Goal: Task Accomplishment & Management: Complete application form

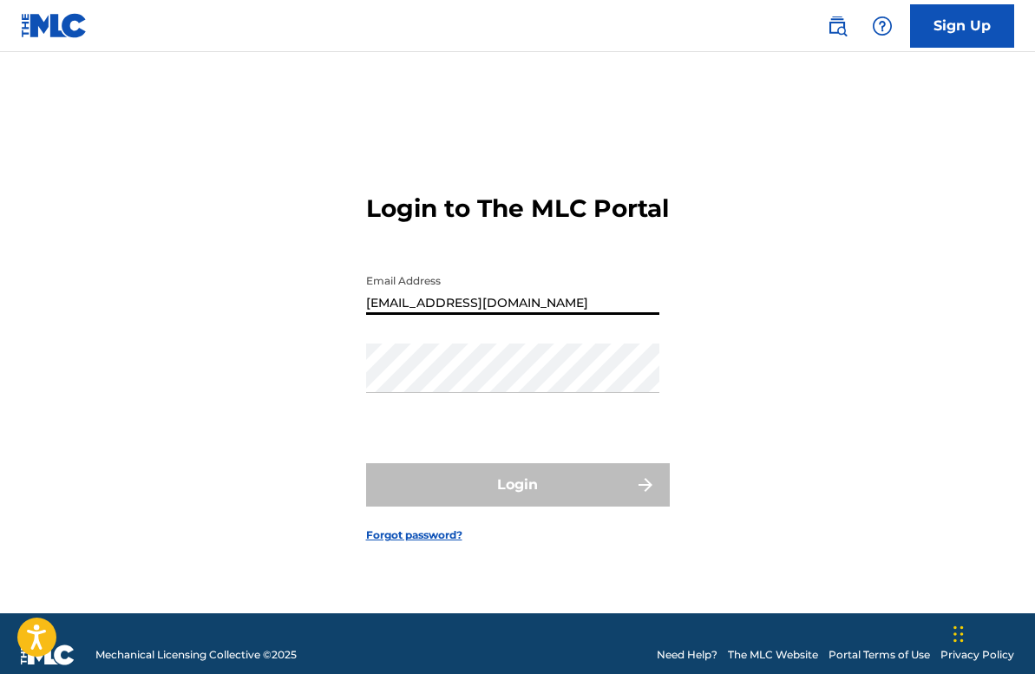
type input "[EMAIL_ADDRESS][DOMAIN_NAME]"
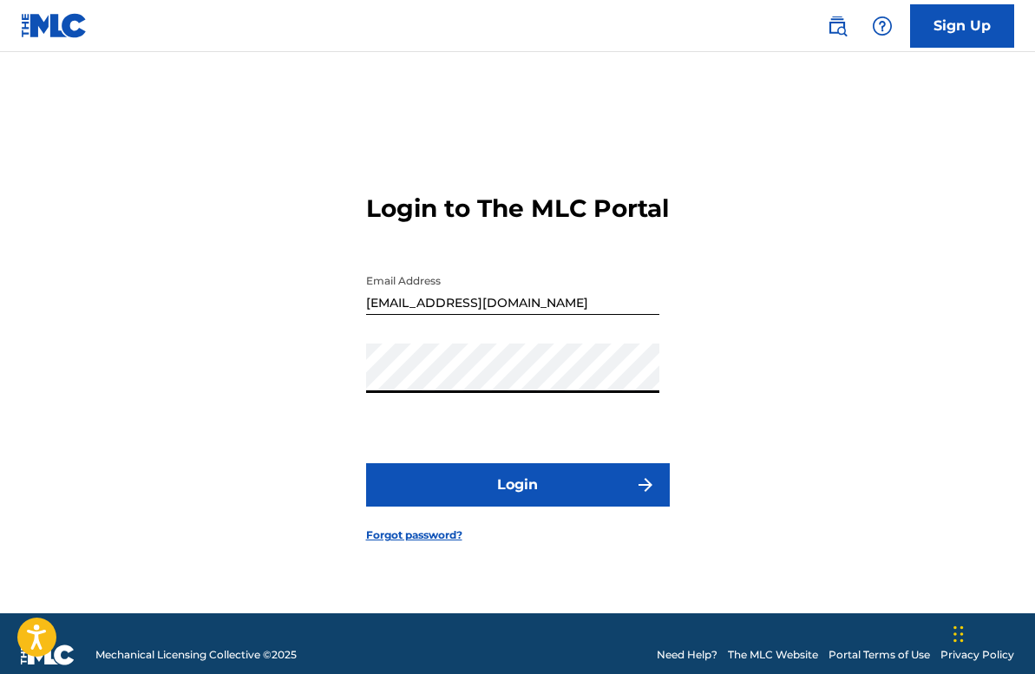
click at [494, 483] on button "Login" at bounding box center [518, 484] width 304 height 43
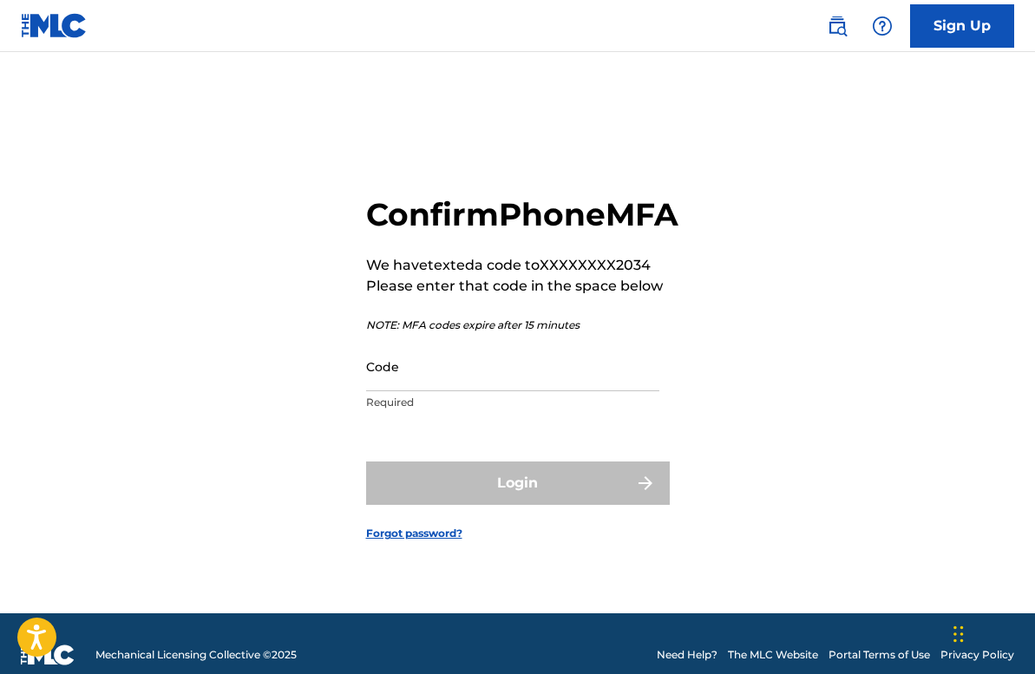
click at [499, 387] on input "Code" at bounding box center [512, 366] width 293 height 49
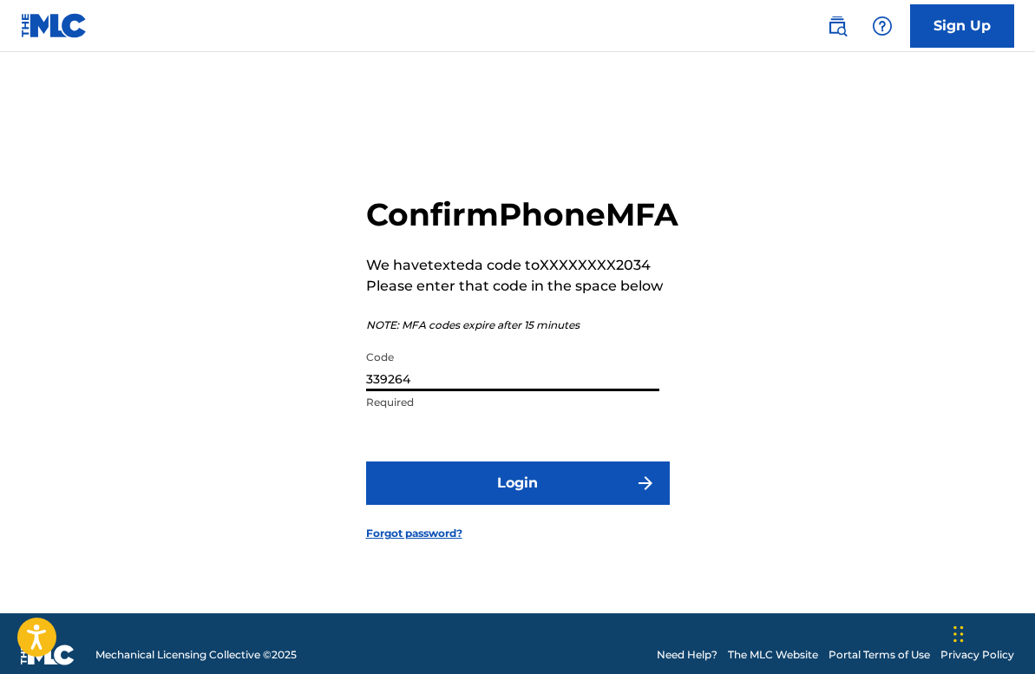
type input "339264"
click at [527, 496] on button "Login" at bounding box center [518, 483] width 304 height 43
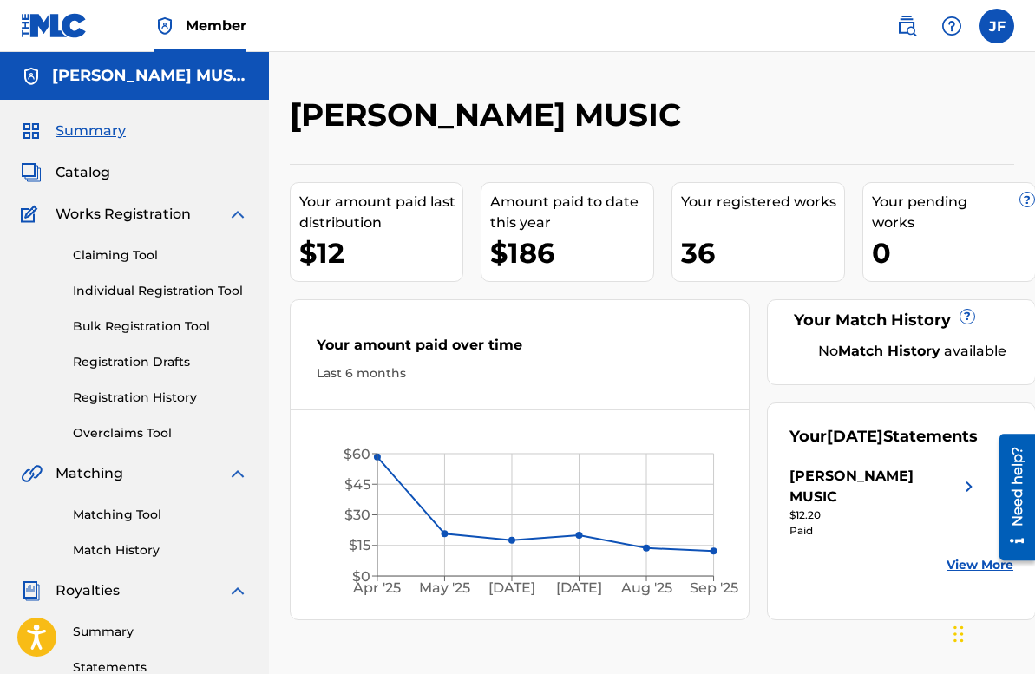
click at [137, 254] on link "Claiming Tool" at bounding box center [160, 255] width 175 height 18
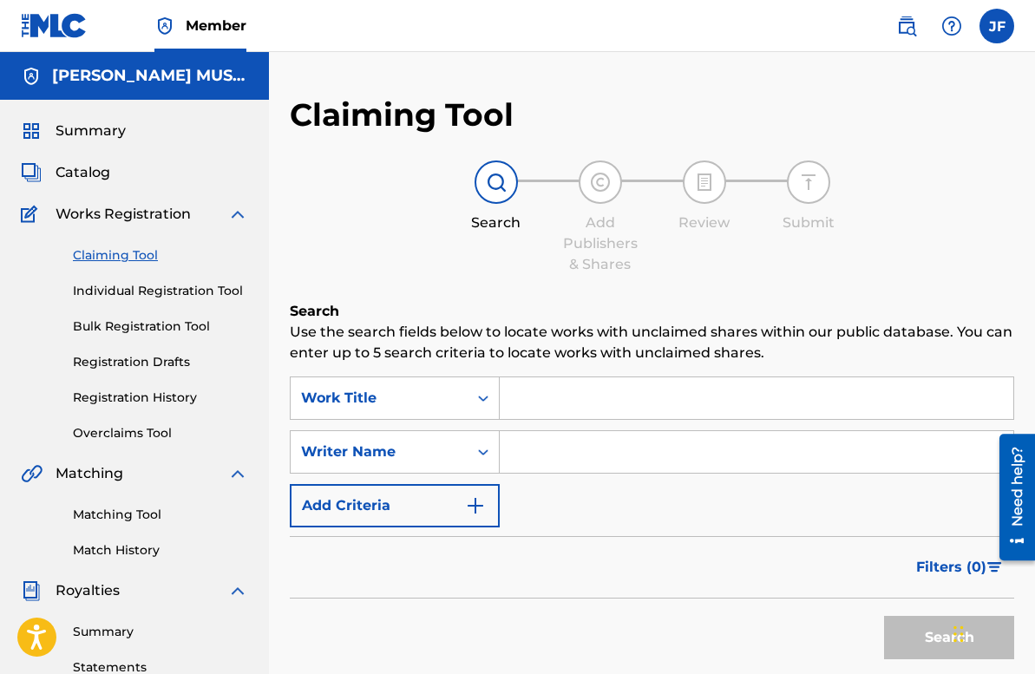
click at [557, 402] on input "Search Form" at bounding box center [757, 399] width 514 height 42
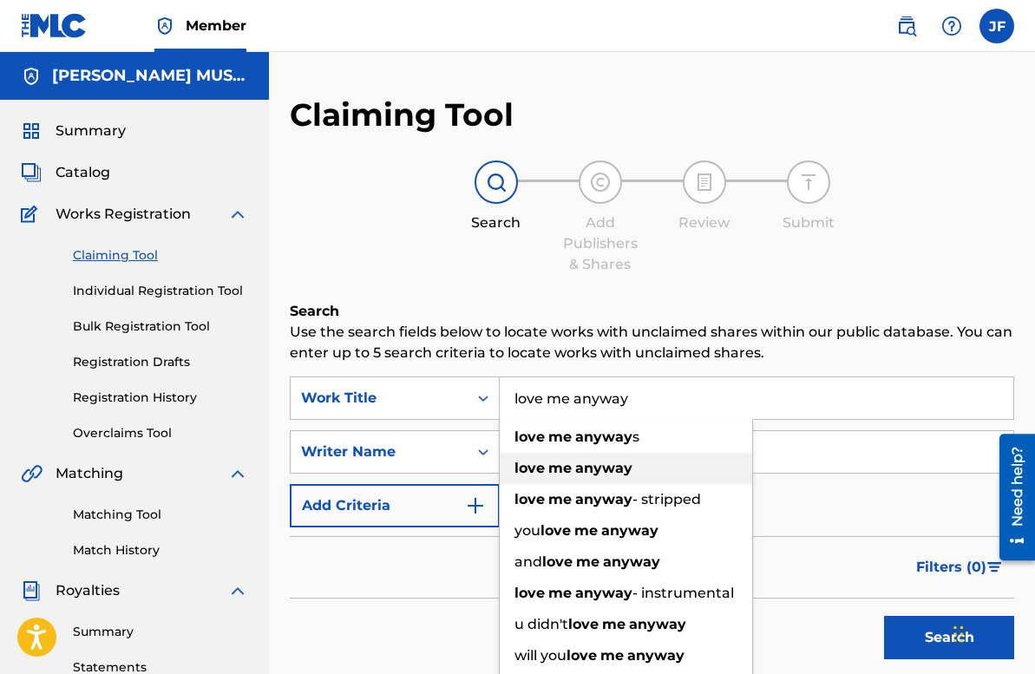
type input "love me anyway"
click at [552, 460] on strong "me" at bounding box center [560, 468] width 23 height 16
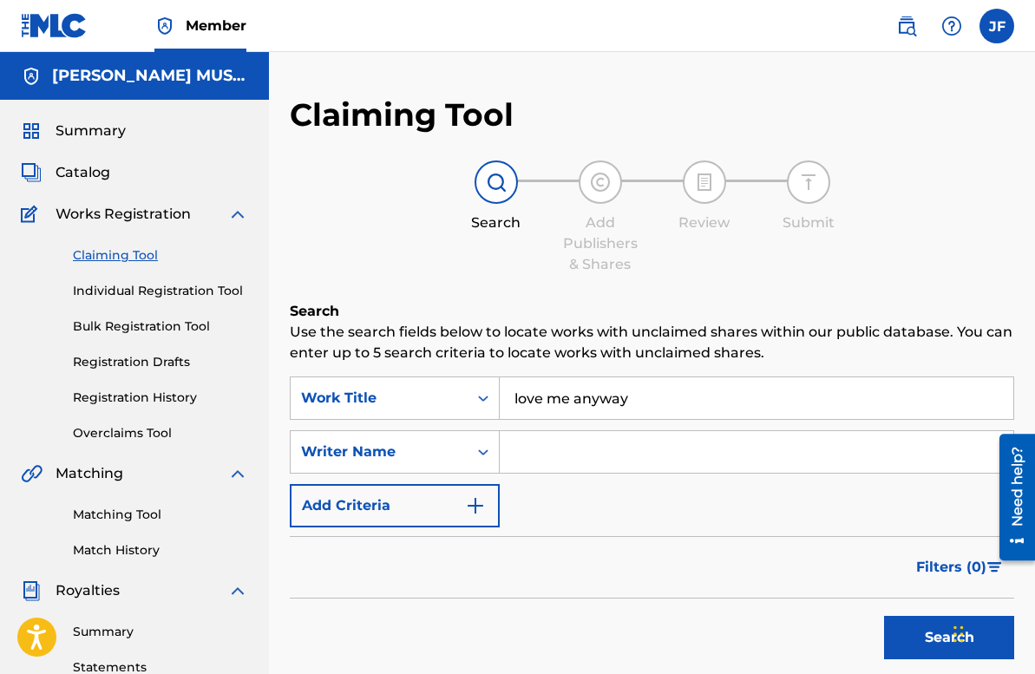
click at [552, 459] on input "Search Form" at bounding box center [757, 452] width 514 height 42
type input "[PERSON_NAME]"
click at [905, 643] on button "Search" at bounding box center [949, 637] width 130 height 43
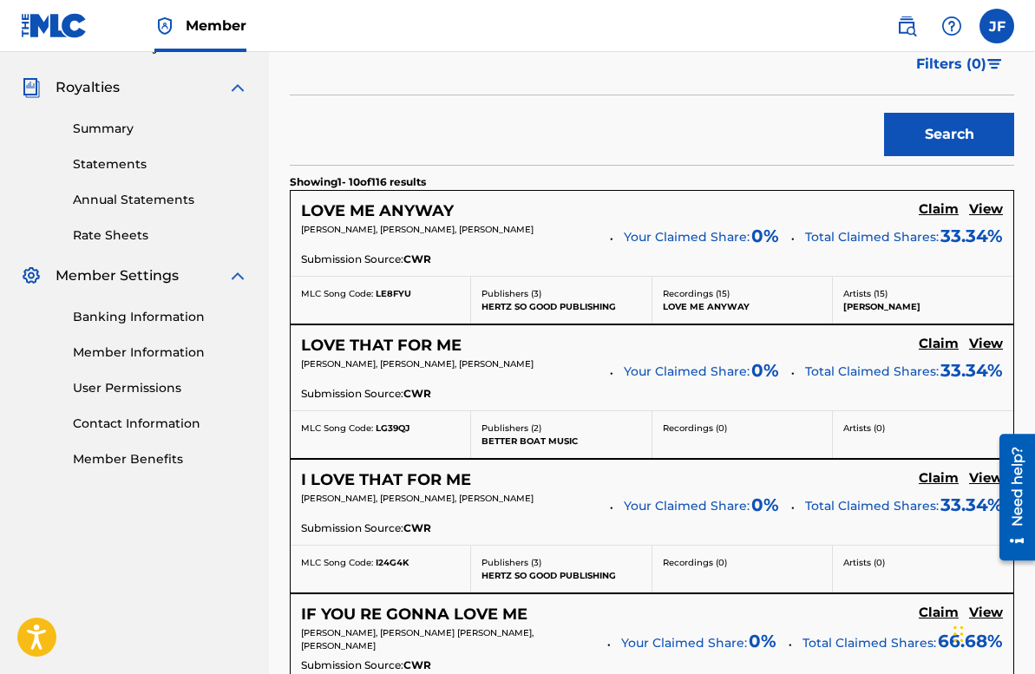
scroll to position [510, 0]
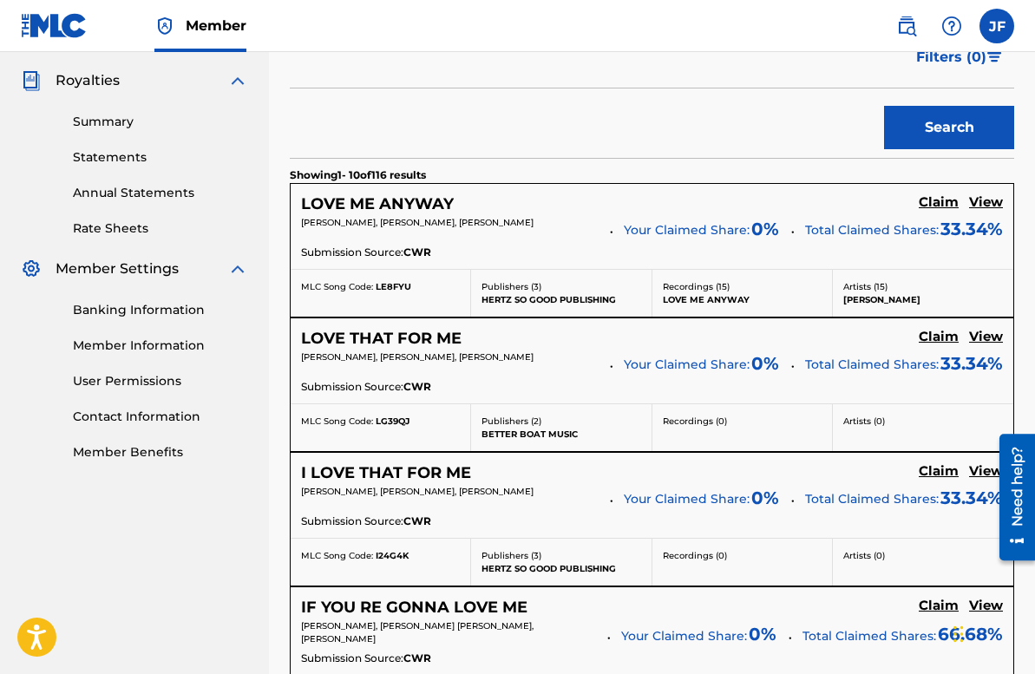
click at [952, 202] on h5 "Claim" at bounding box center [939, 202] width 40 height 16
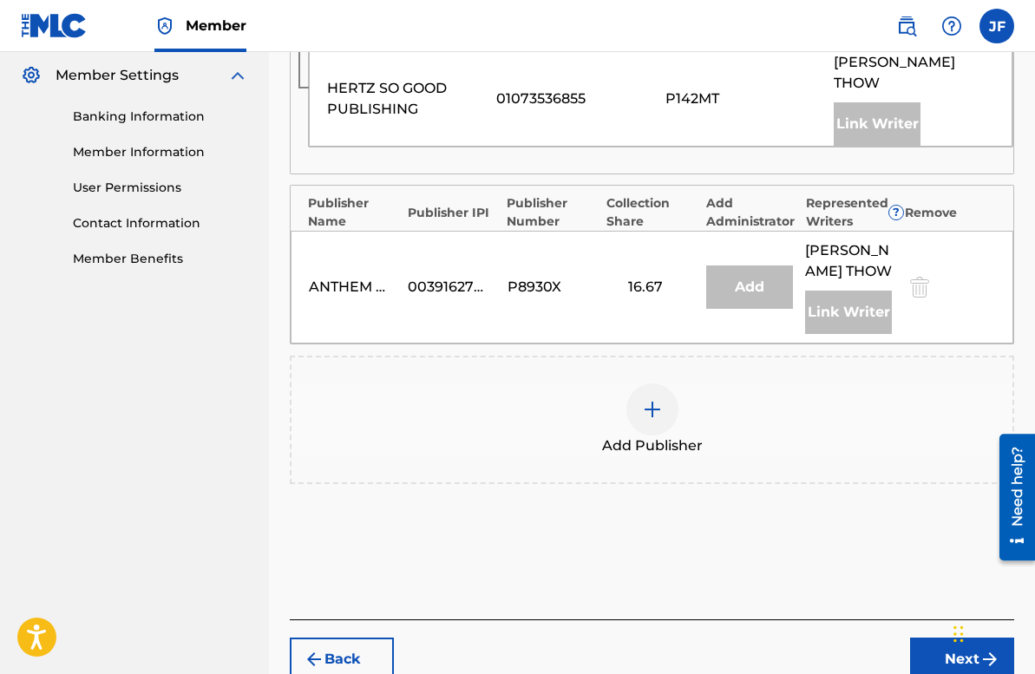
scroll to position [702, 0]
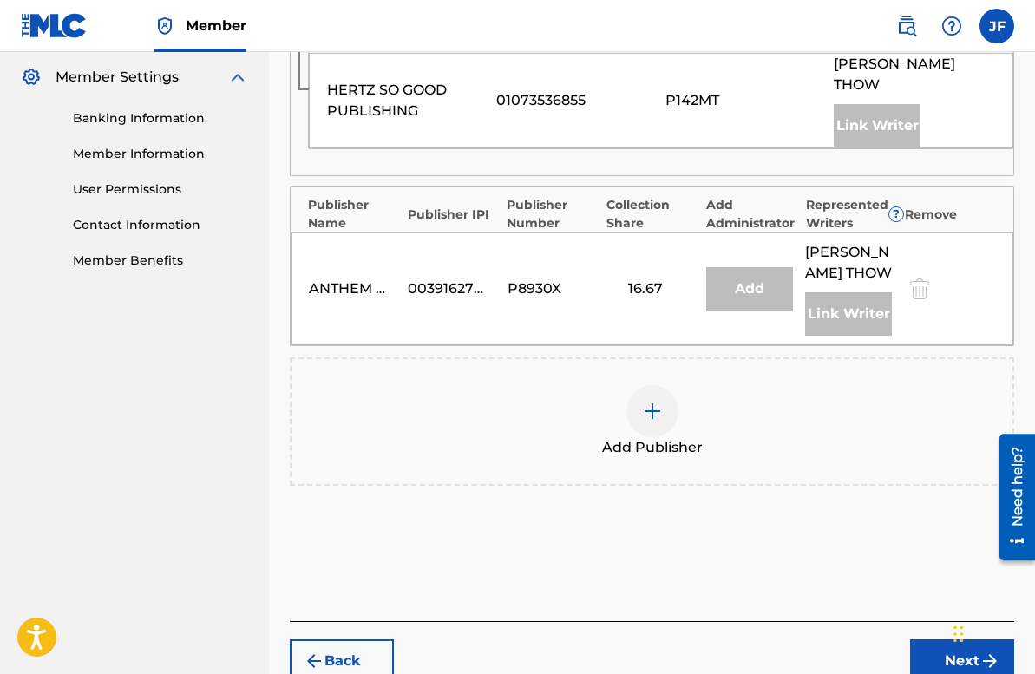
click at [649, 422] on img at bounding box center [652, 411] width 21 height 21
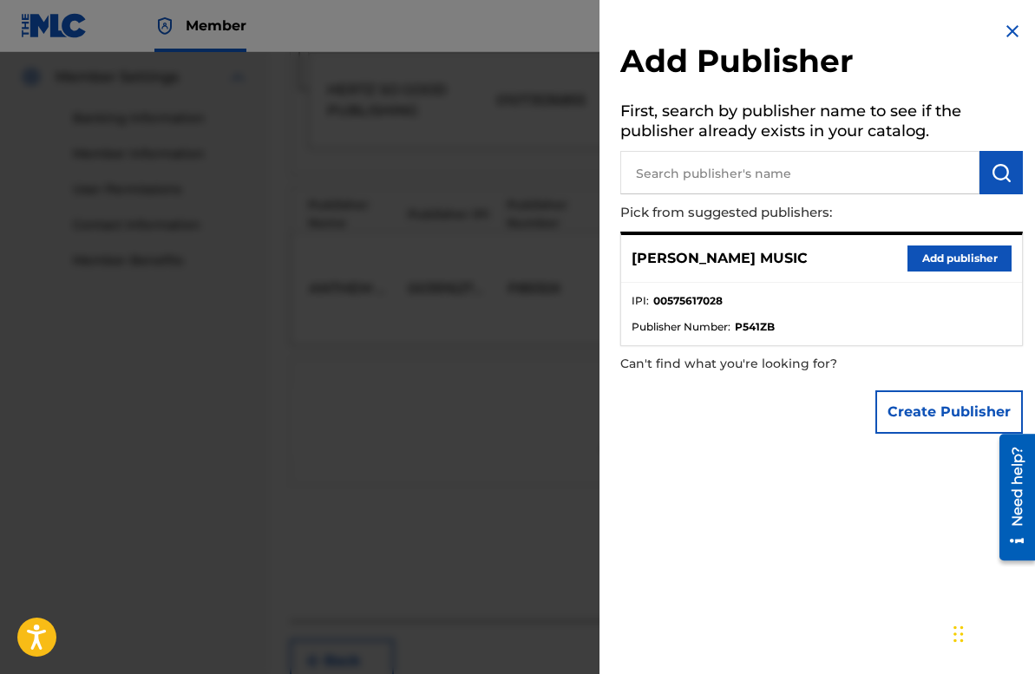
click at [947, 265] on button "Add publisher" at bounding box center [960, 259] width 104 height 26
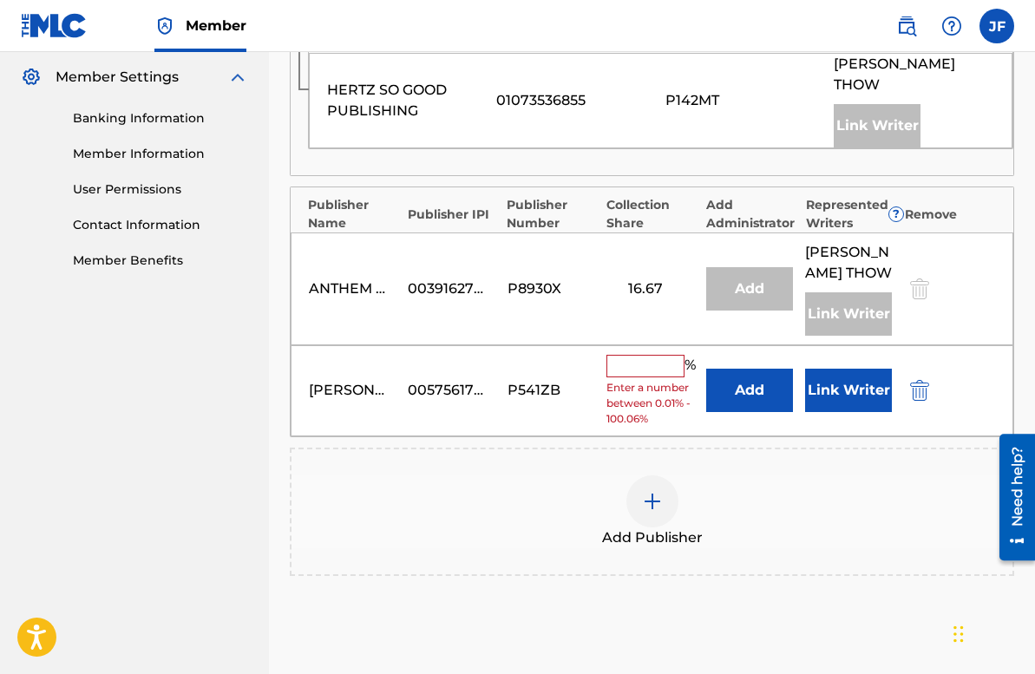
click at [661, 378] on input "text" at bounding box center [646, 366] width 78 height 23
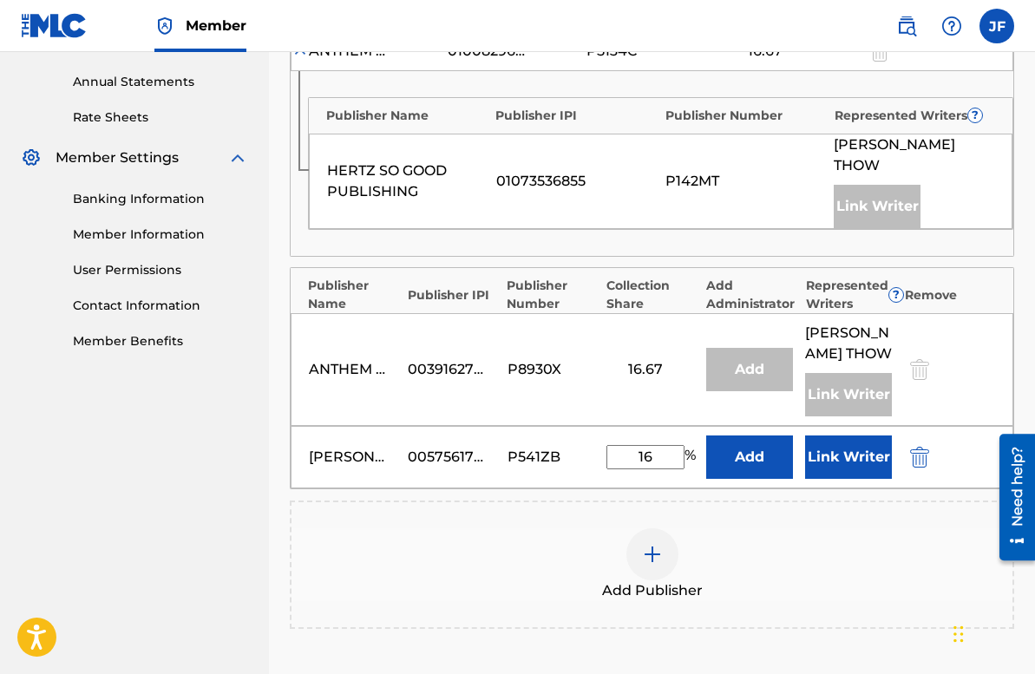
scroll to position [618, 0]
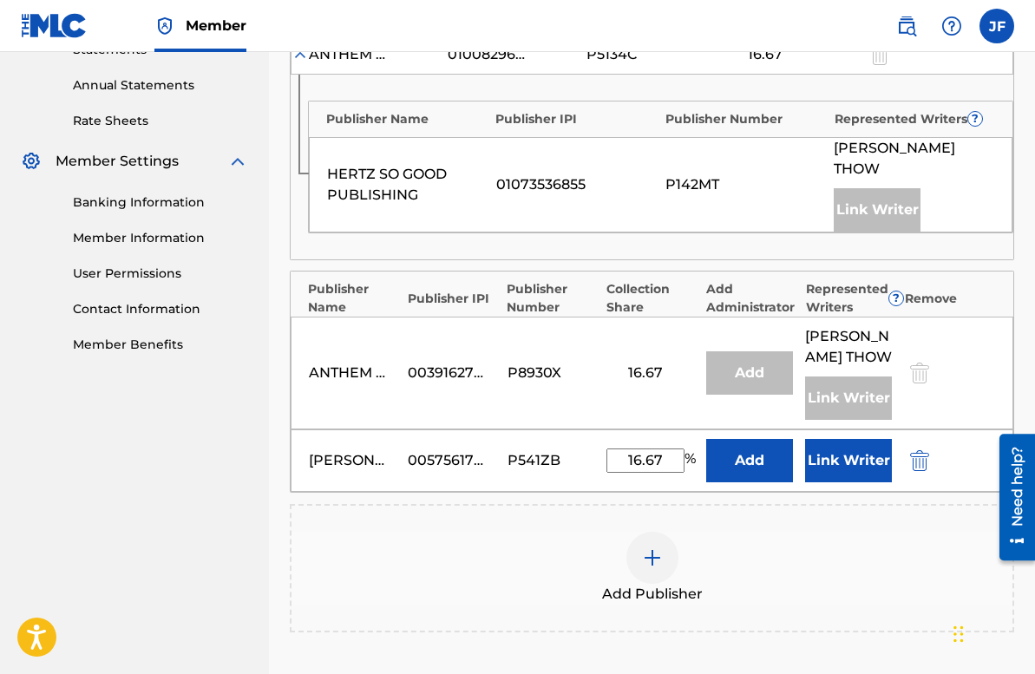
click at [733, 470] on button "Add" at bounding box center [749, 460] width 87 height 43
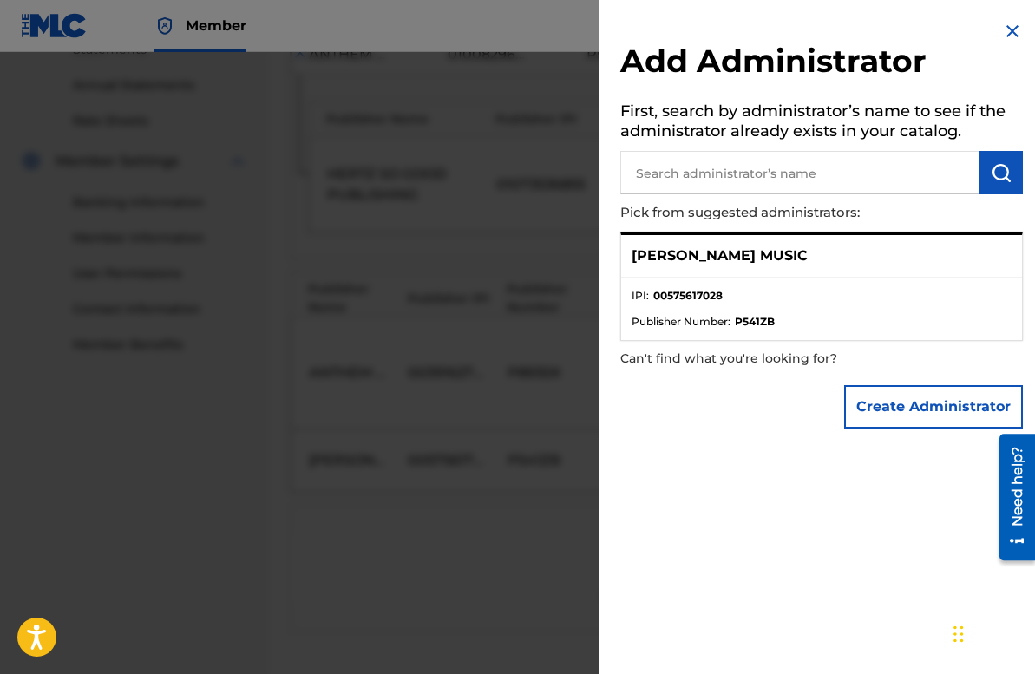
click at [733, 470] on div "Add Administrator First, search by administrator’s name to see if the administr…" at bounding box center [822, 337] width 444 height 674
click at [1006, 30] on img at bounding box center [1012, 31] width 21 height 21
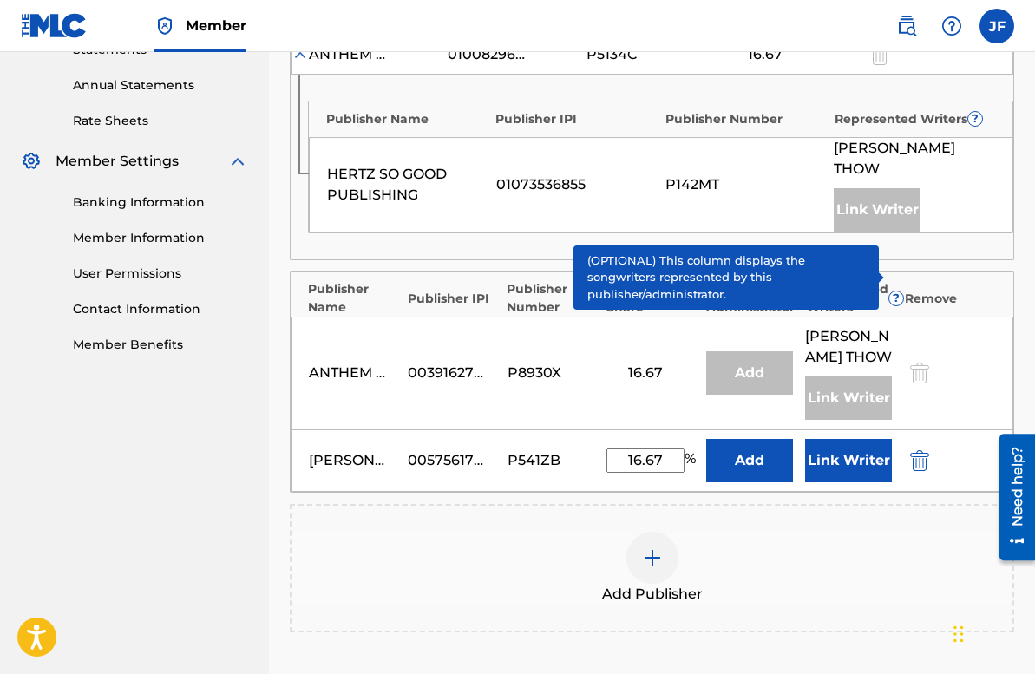
click at [842, 483] on button "Link Writer" at bounding box center [848, 460] width 87 height 43
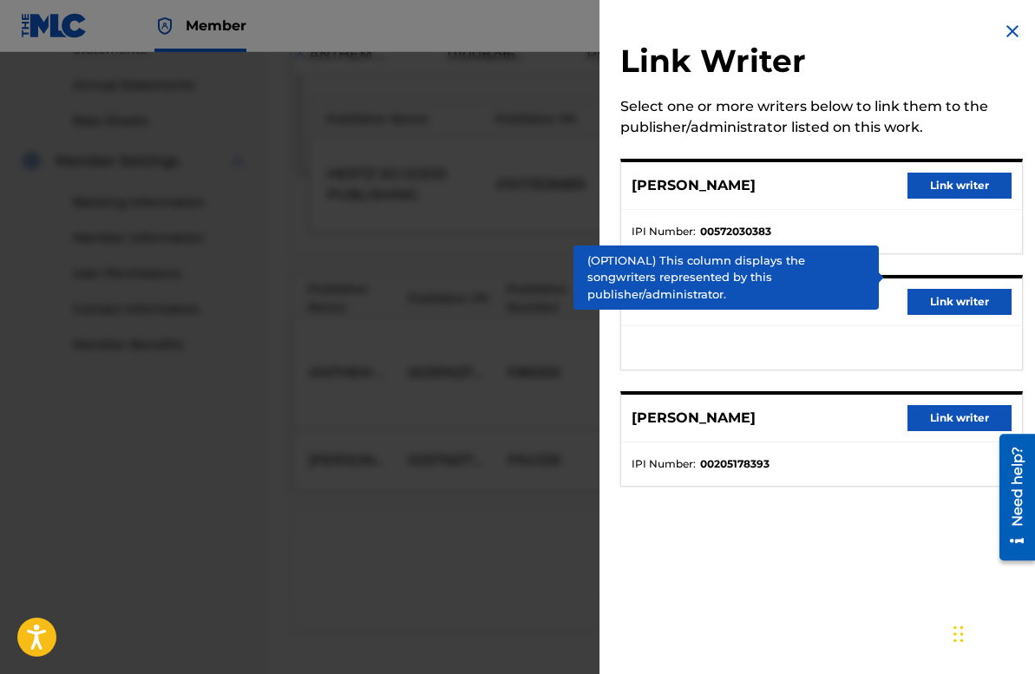
click at [948, 304] on button "Link writer" at bounding box center [960, 302] width 104 height 26
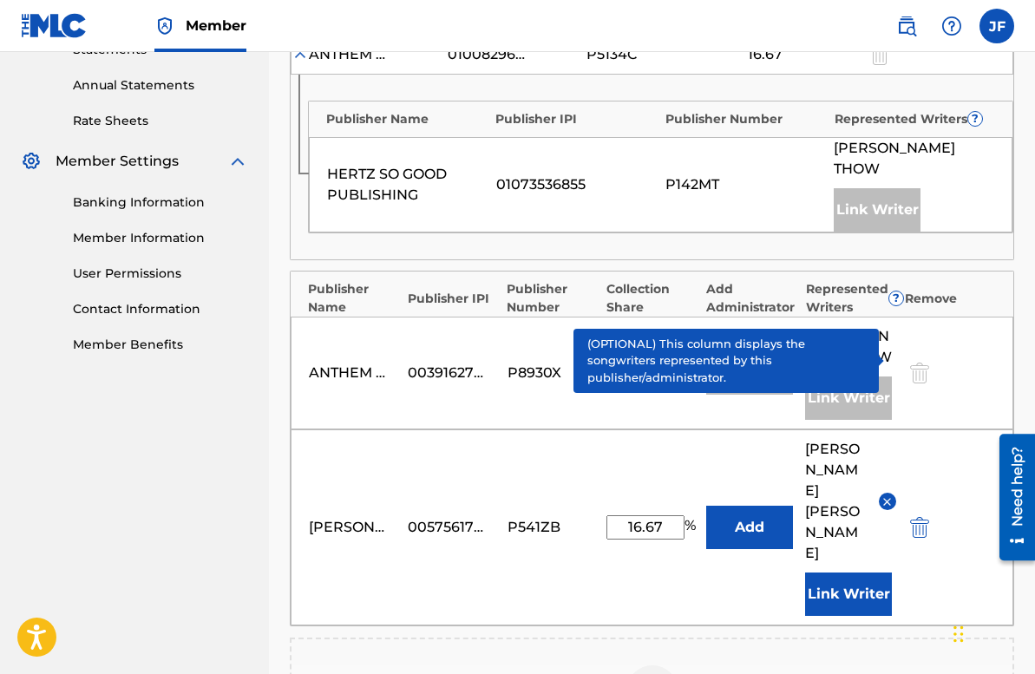
click at [897, 299] on span "?" at bounding box center [897, 299] width 14 height 14
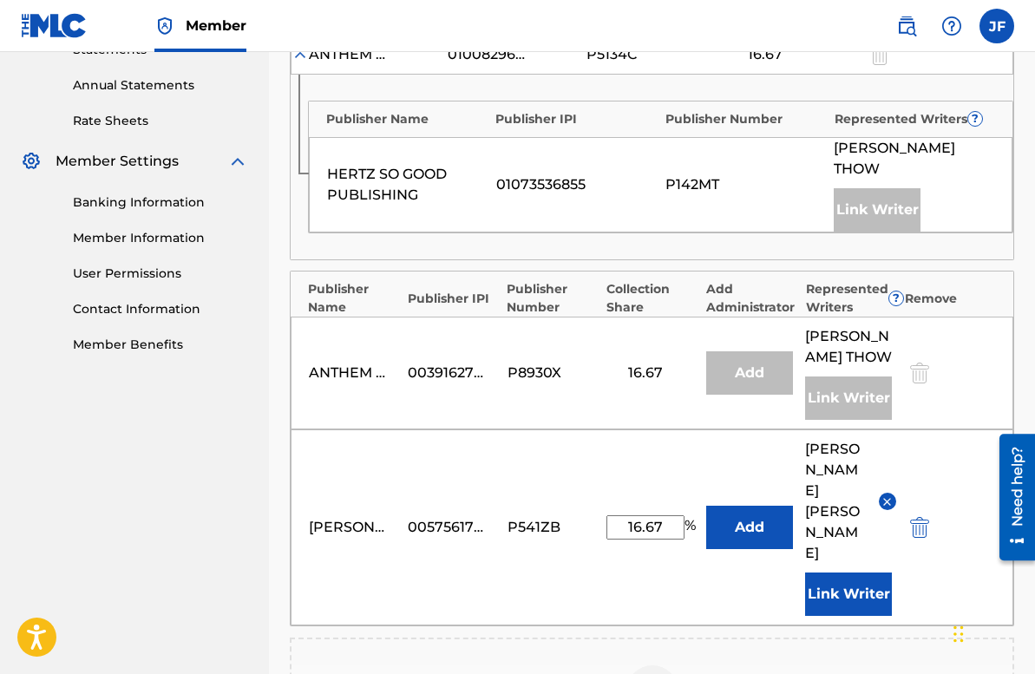
click at [747, 516] on button "Add" at bounding box center [749, 527] width 87 height 43
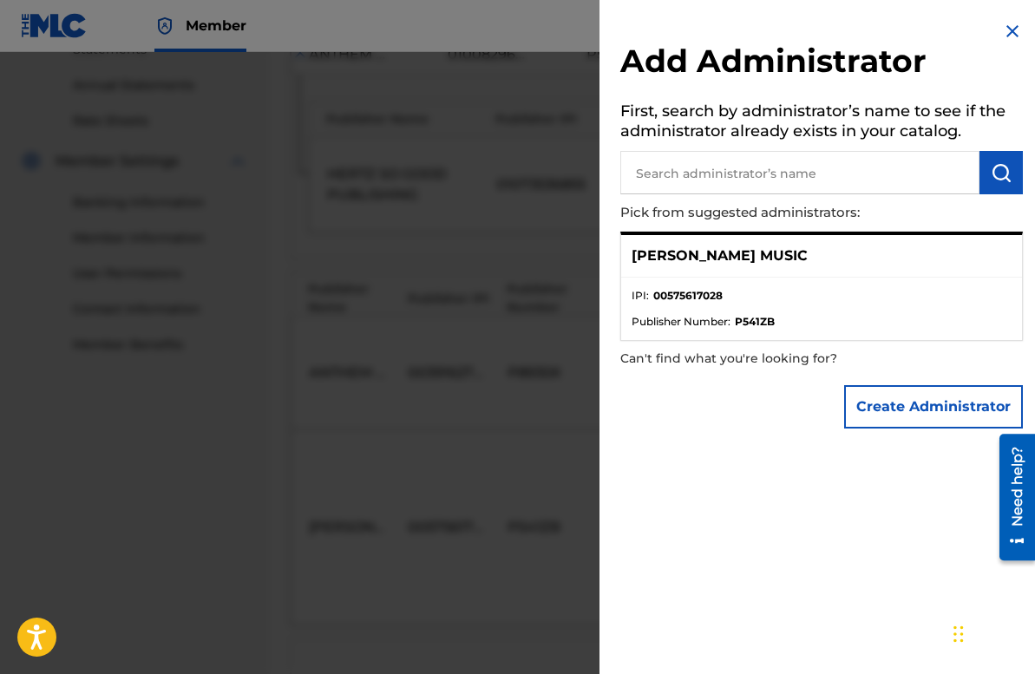
click at [1007, 32] on img at bounding box center [1012, 31] width 21 height 21
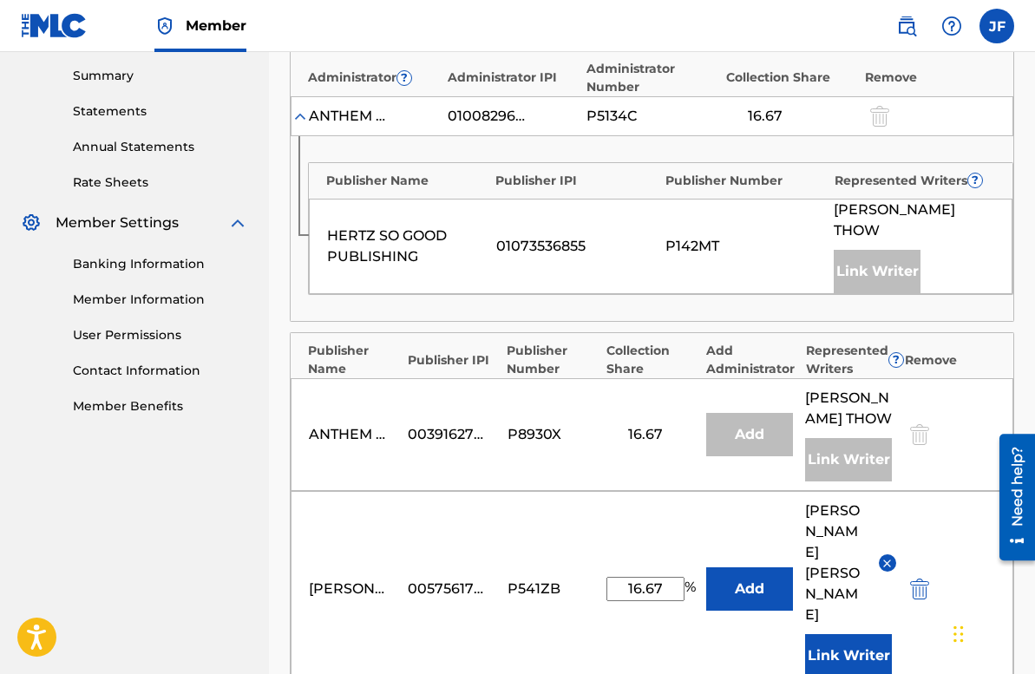
scroll to position [570, 0]
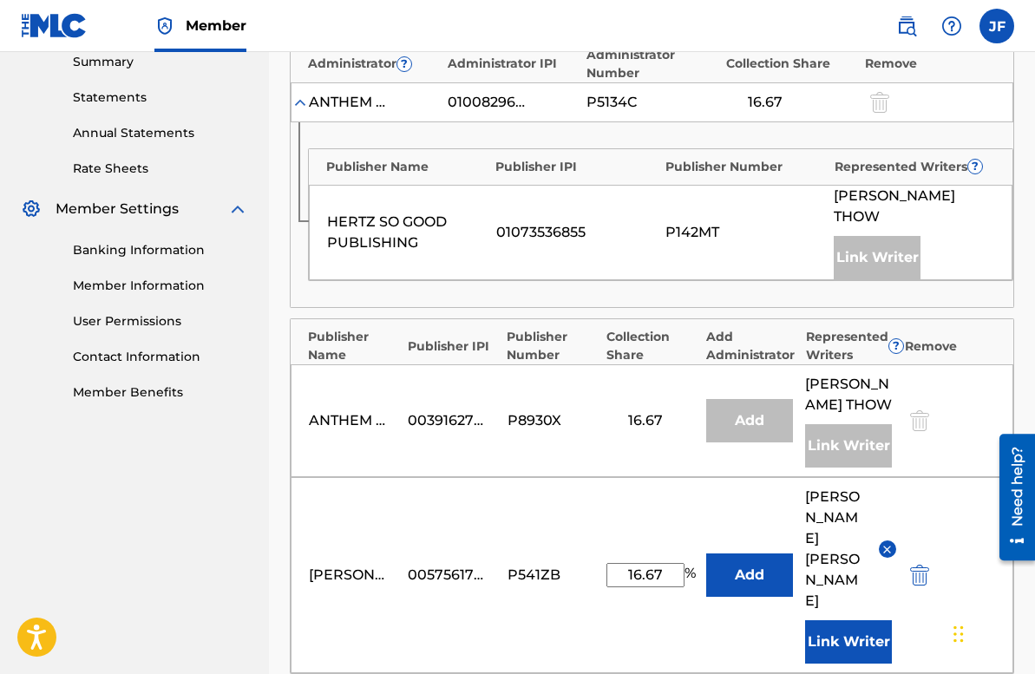
click at [841, 621] on button "Link Writer" at bounding box center [848, 642] width 87 height 43
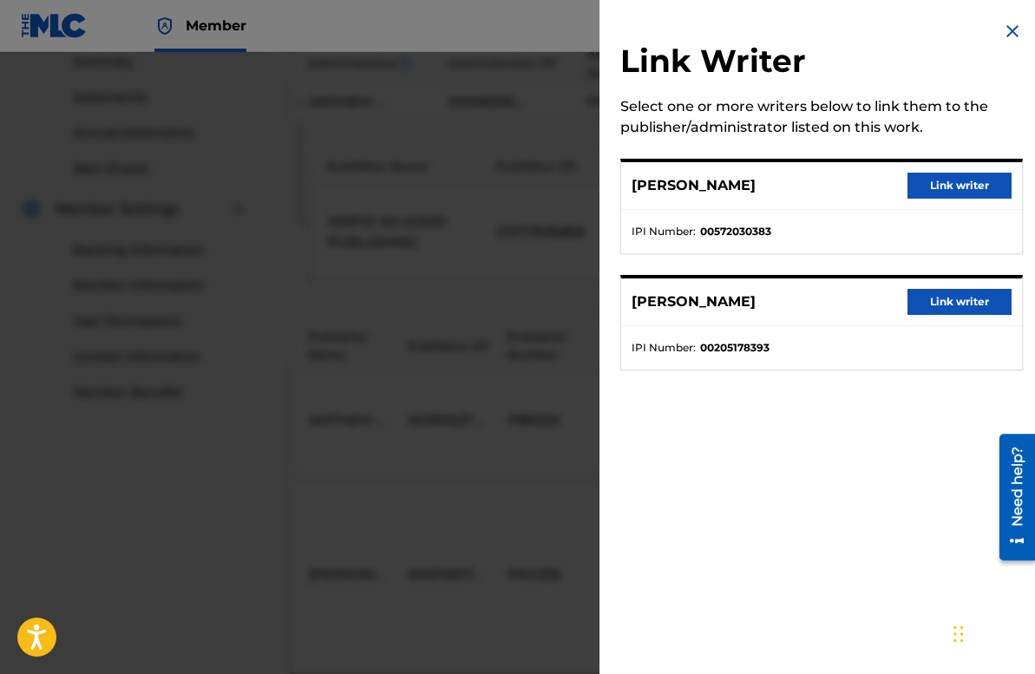
click at [944, 183] on button "Link writer" at bounding box center [960, 186] width 104 height 26
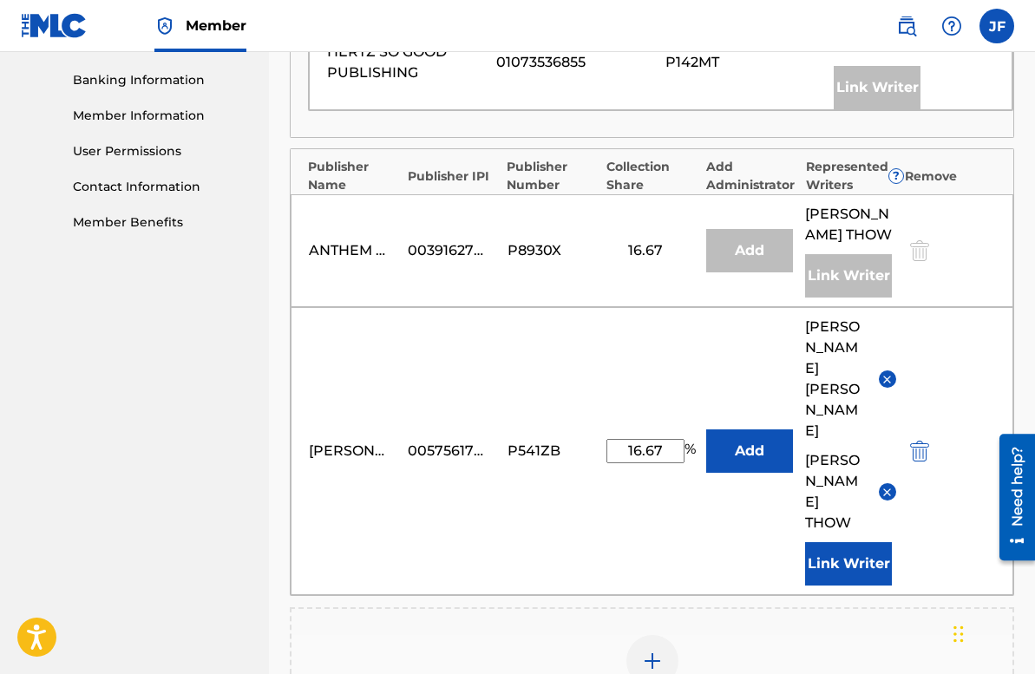
scroll to position [749, 0]
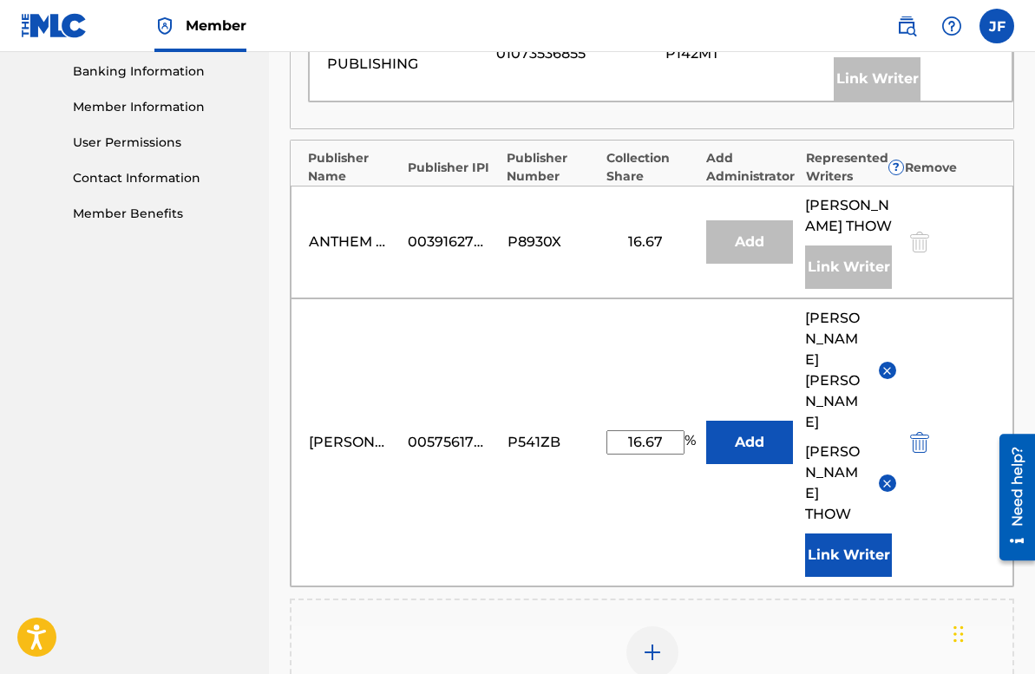
click at [887, 477] on img at bounding box center [887, 483] width 13 height 13
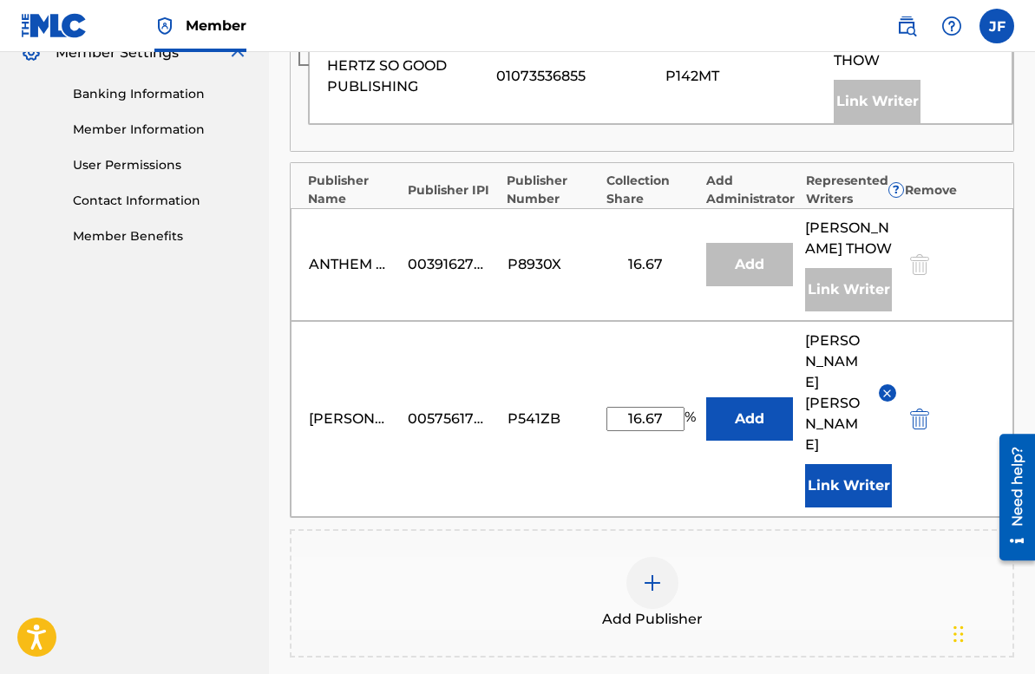
scroll to position [740, 0]
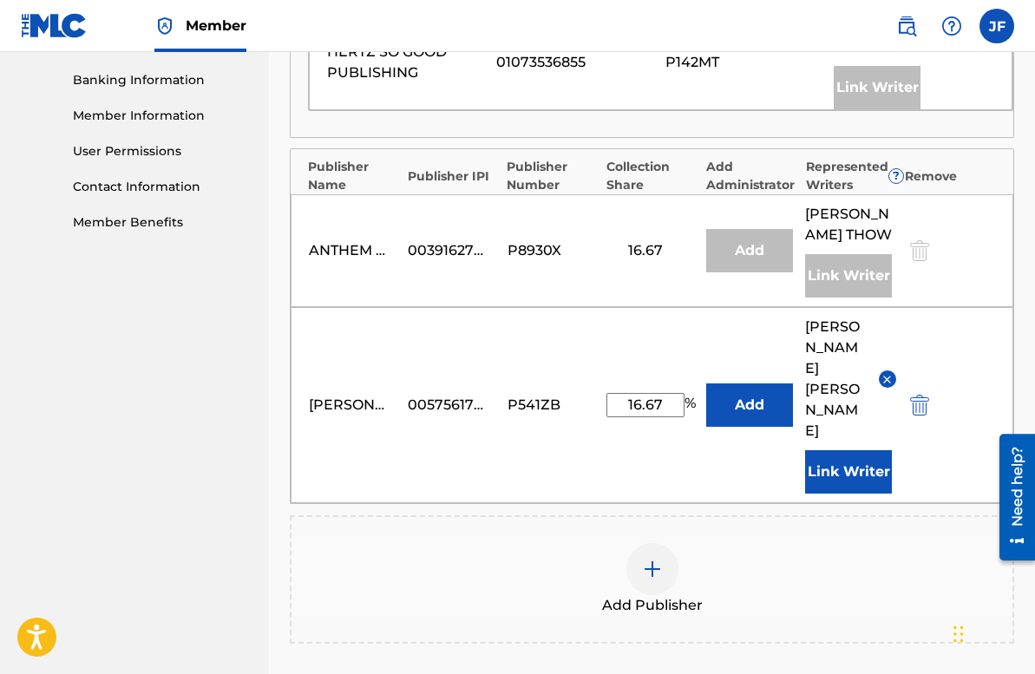
click at [667, 393] on input "16.67" at bounding box center [646, 405] width 78 height 24
type input "1"
type input "33.33"
click at [756, 384] on button "Add" at bounding box center [749, 405] width 87 height 43
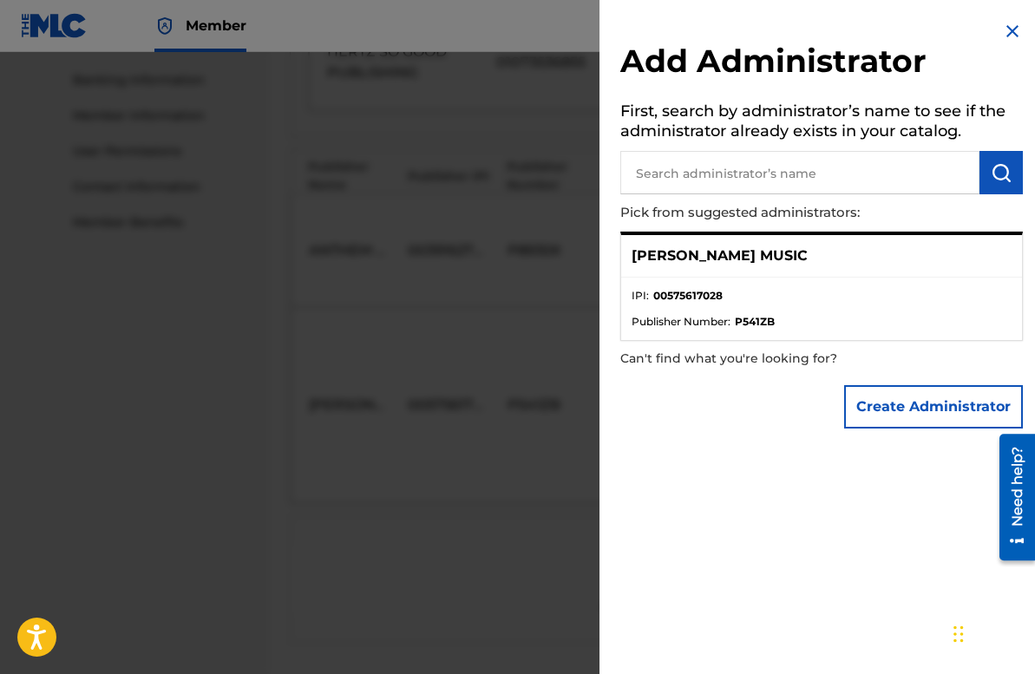
click at [1008, 28] on img at bounding box center [1012, 31] width 21 height 21
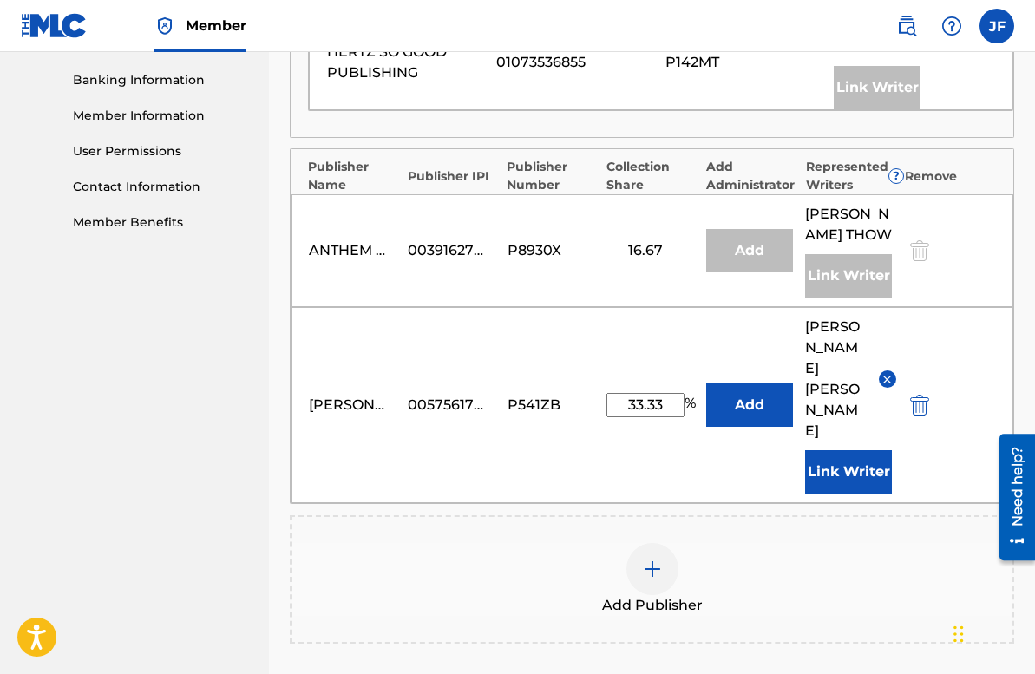
click at [798, 543] on div "Add Publisher" at bounding box center [652, 579] width 721 height 73
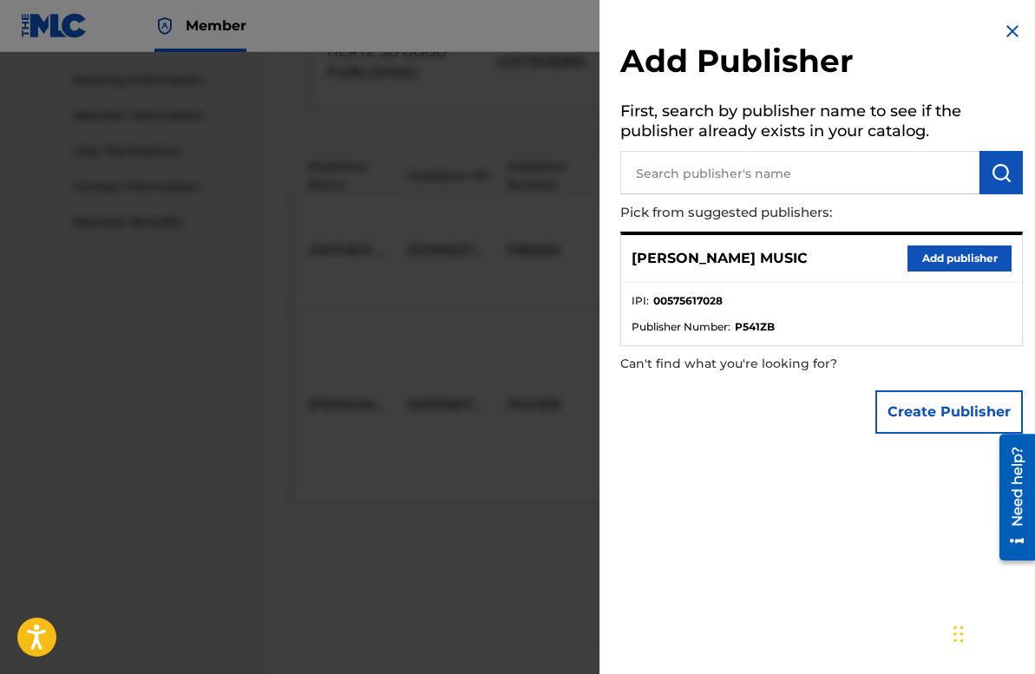
click at [1006, 23] on img at bounding box center [1012, 31] width 21 height 21
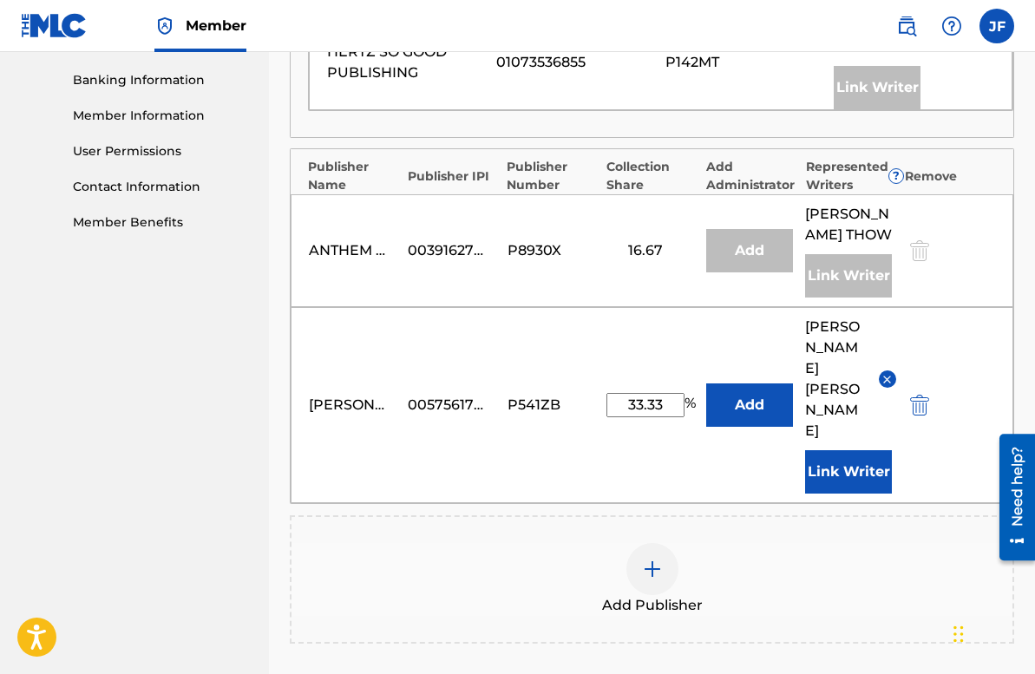
click at [749, 384] on button "Add" at bounding box center [749, 405] width 87 height 43
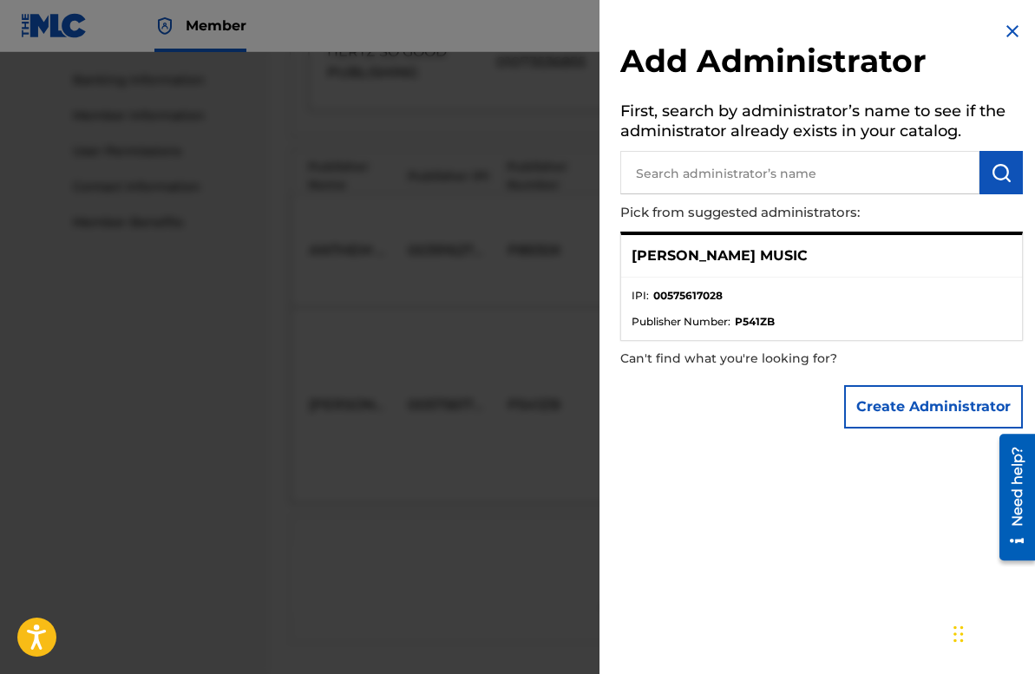
click at [895, 401] on button "Create Administrator" at bounding box center [933, 406] width 179 height 43
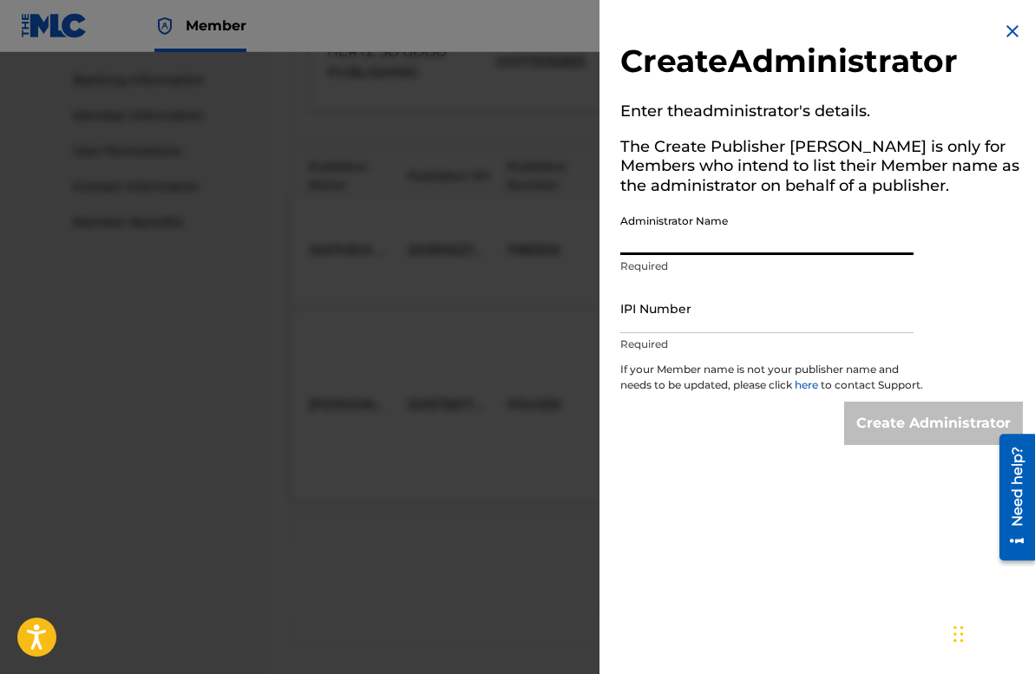
click at [746, 250] on input "Administrator Name" at bounding box center [767, 230] width 293 height 49
type input "[PERSON_NAME]"
click at [1011, 26] on img at bounding box center [1012, 31] width 21 height 21
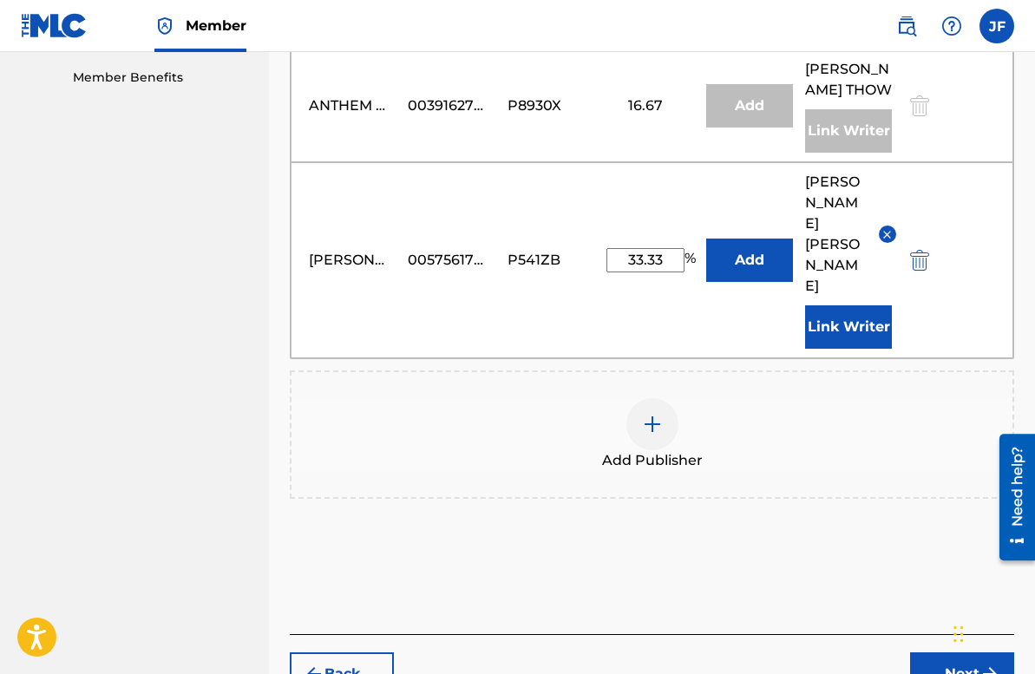
scroll to position [928, 0]
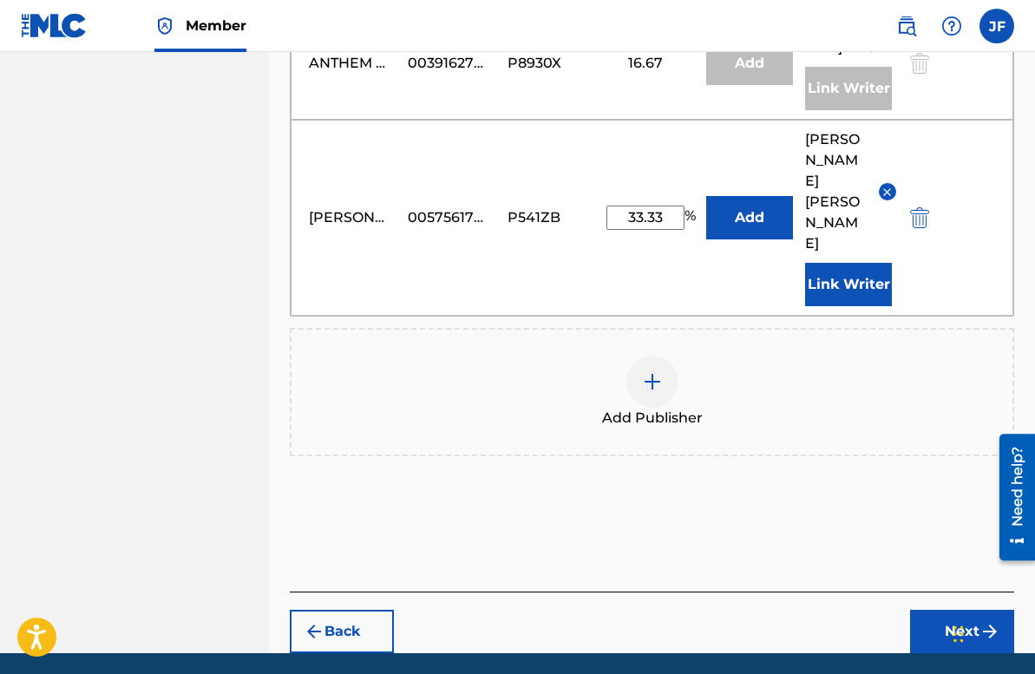
click at [929, 610] on button "Next" at bounding box center [962, 631] width 104 height 43
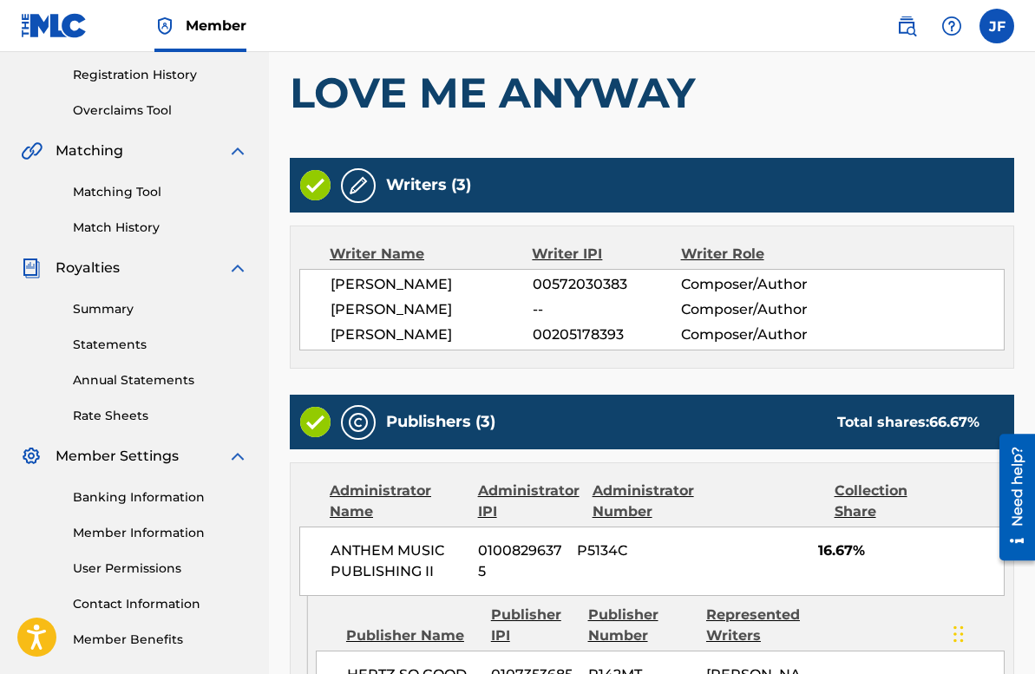
scroll to position [348, 0]
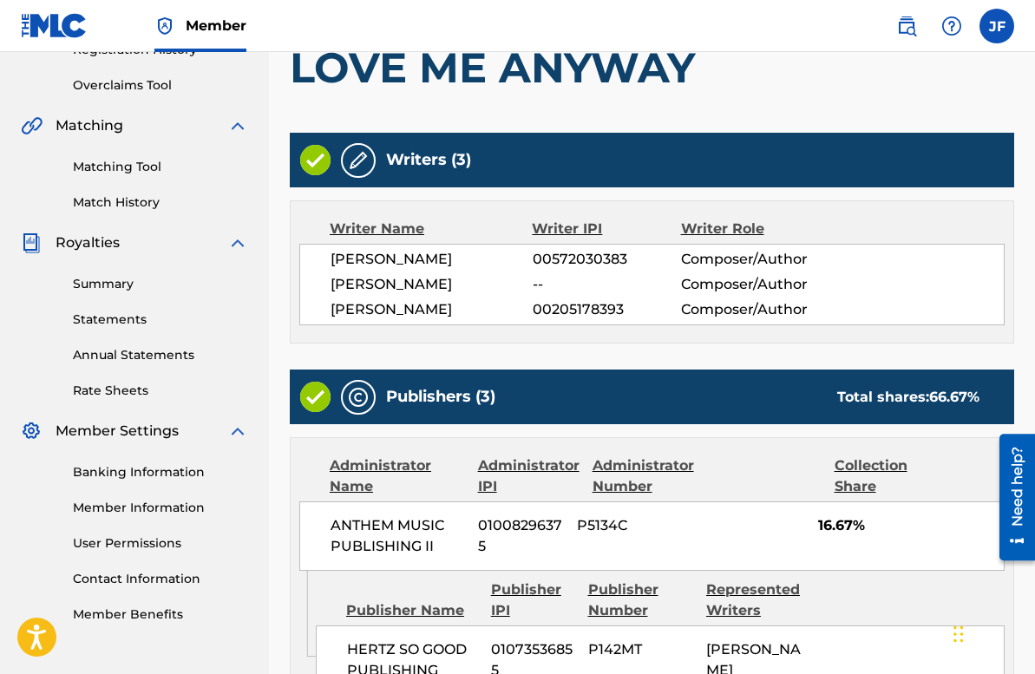
click at [429, 172] on div "Writers (3)" at bounding box center [652, 160] width 725 height 55
click at [360, 164] on img at bounding box center [358, 160] width 21 height 21
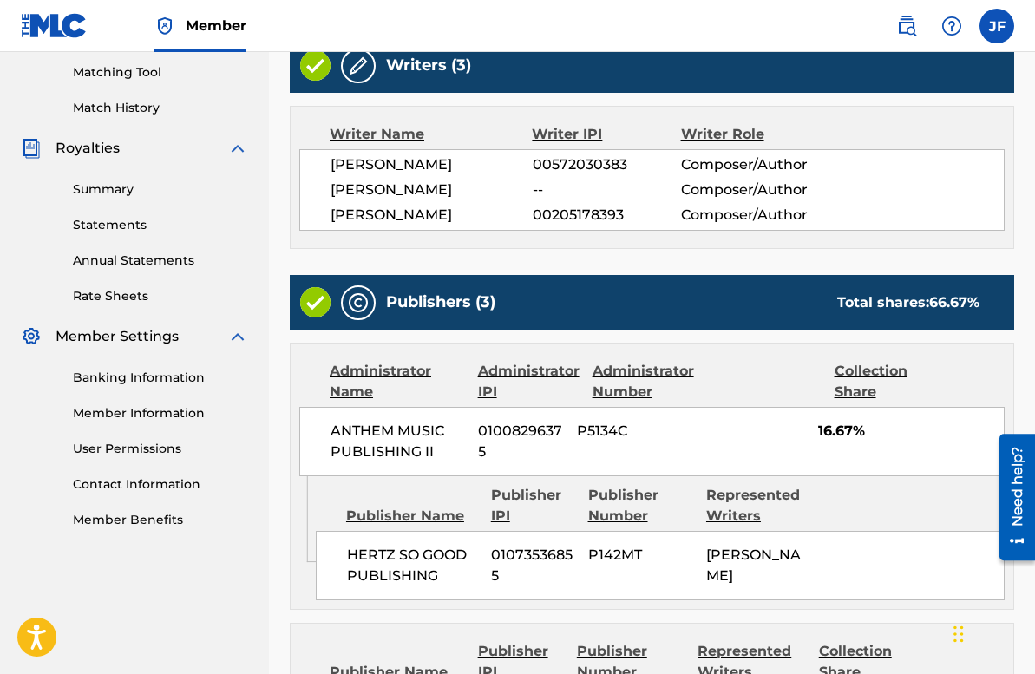
scroll to position [421, 0]
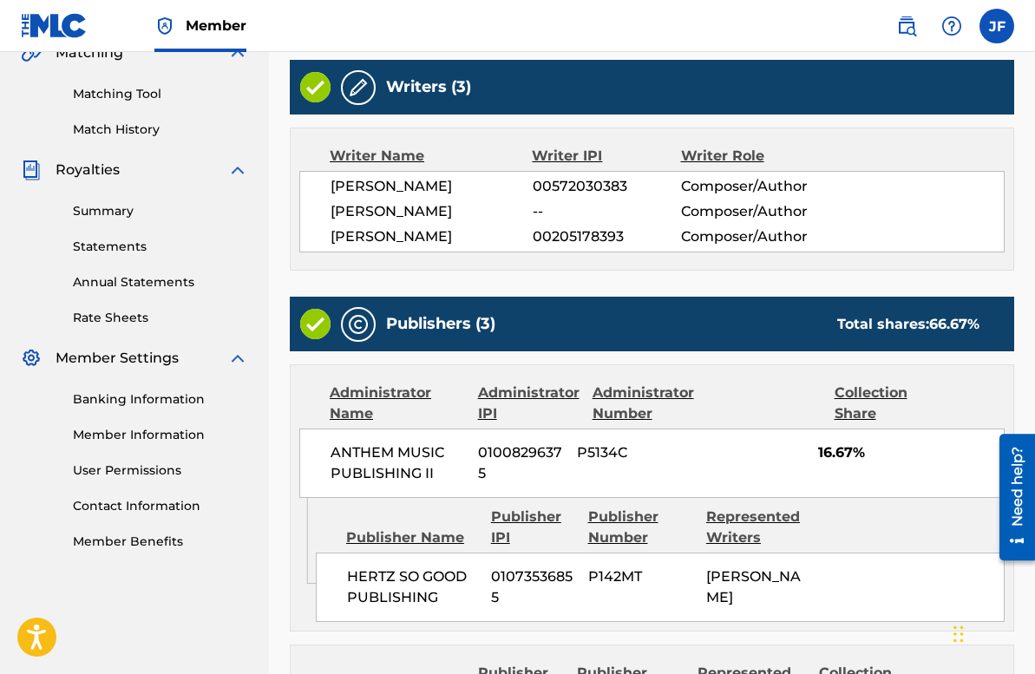
click at [569, 154] on div "Writer IPI" at bounding box center [606, 156] width 148 height 21
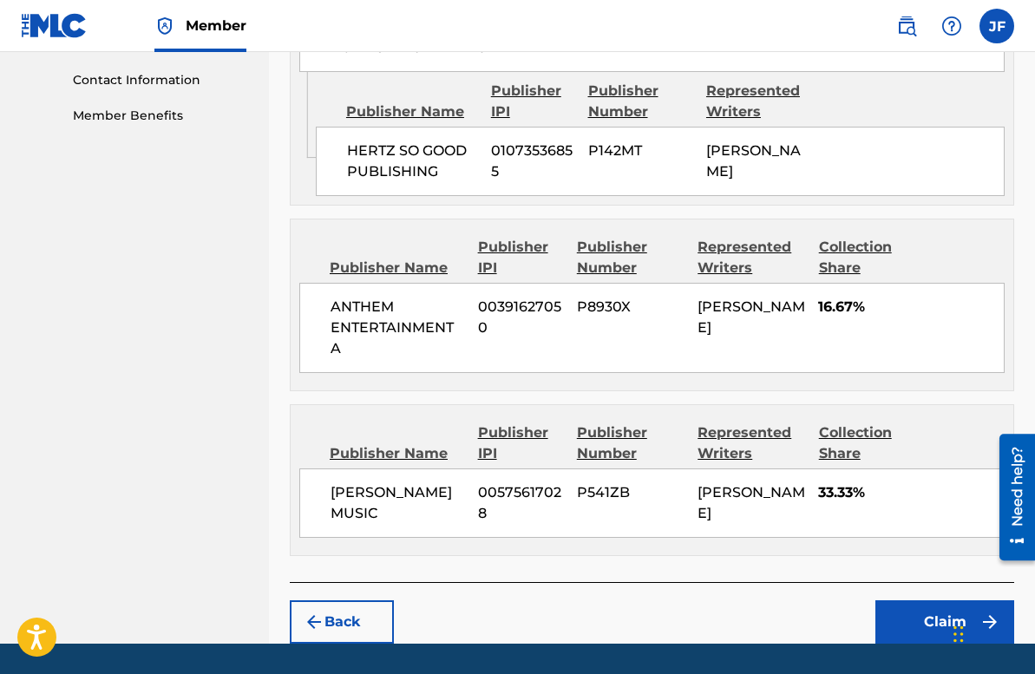
scroll to position [921, 0]
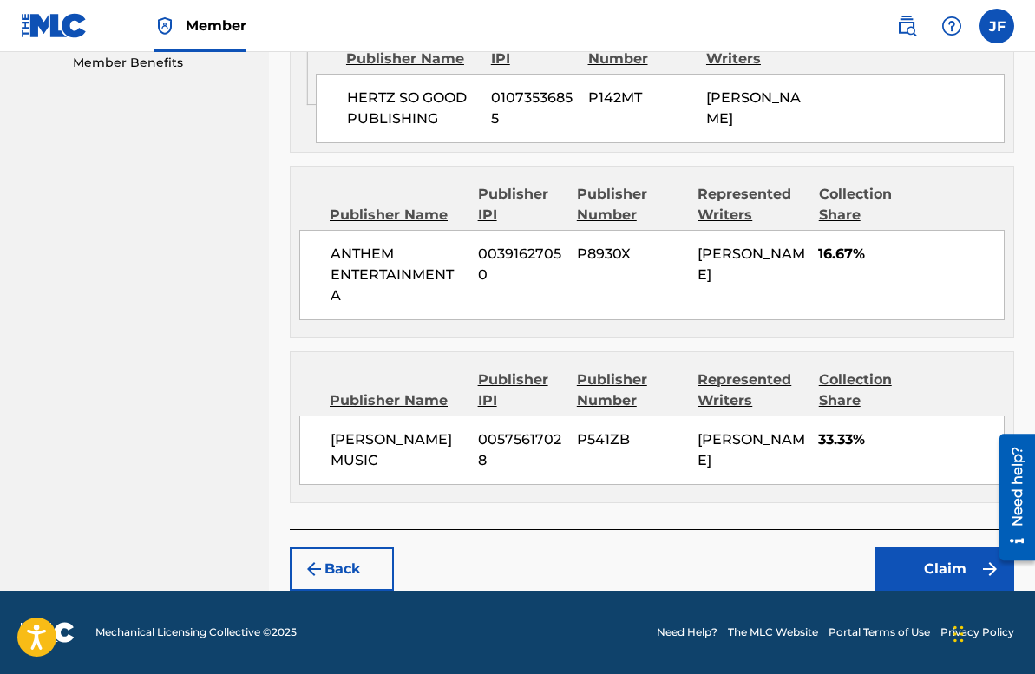
click at [364, 572] on button "Back" at bounding box center [342, 569] width 104 height 43
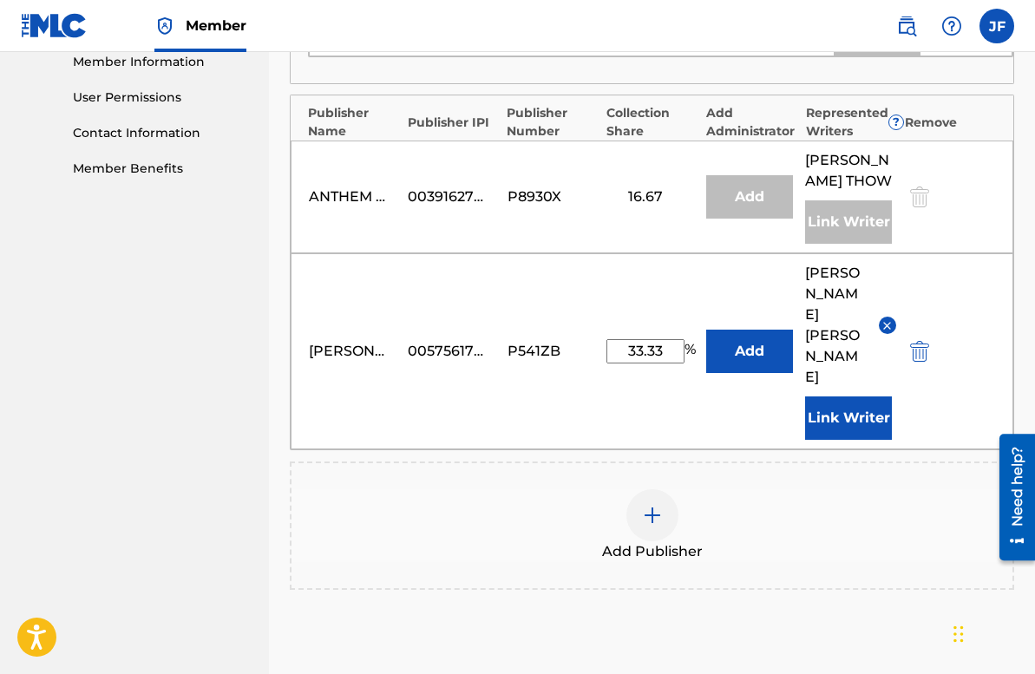
scroll to position [789, 0]
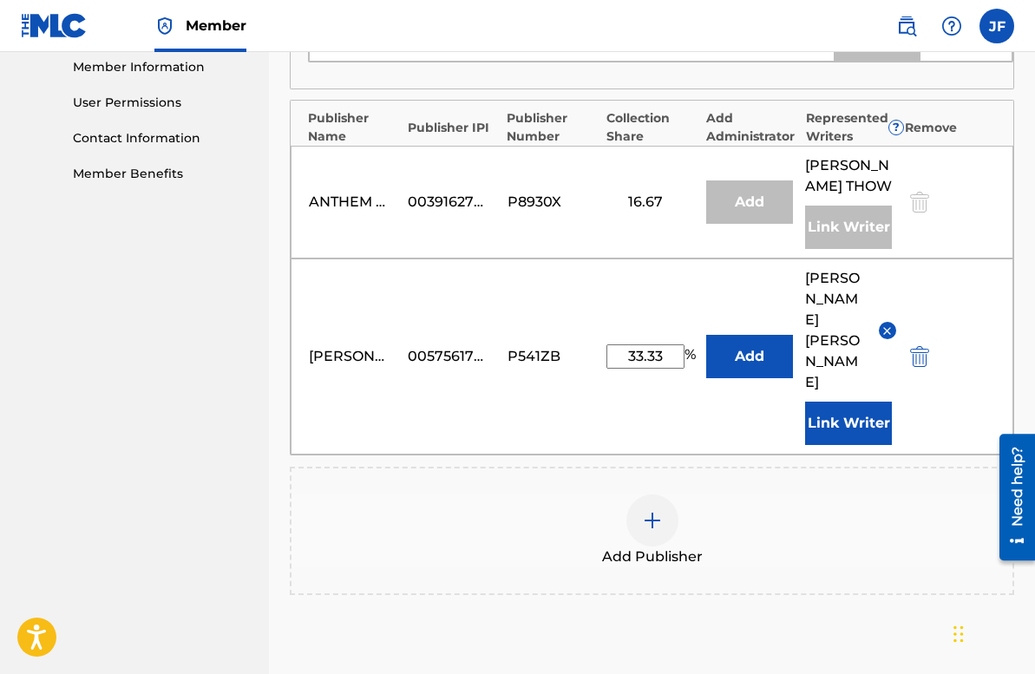
click at [833, 402] on button "Link Writer" at bounding box center [848, 423] width 87 height 43
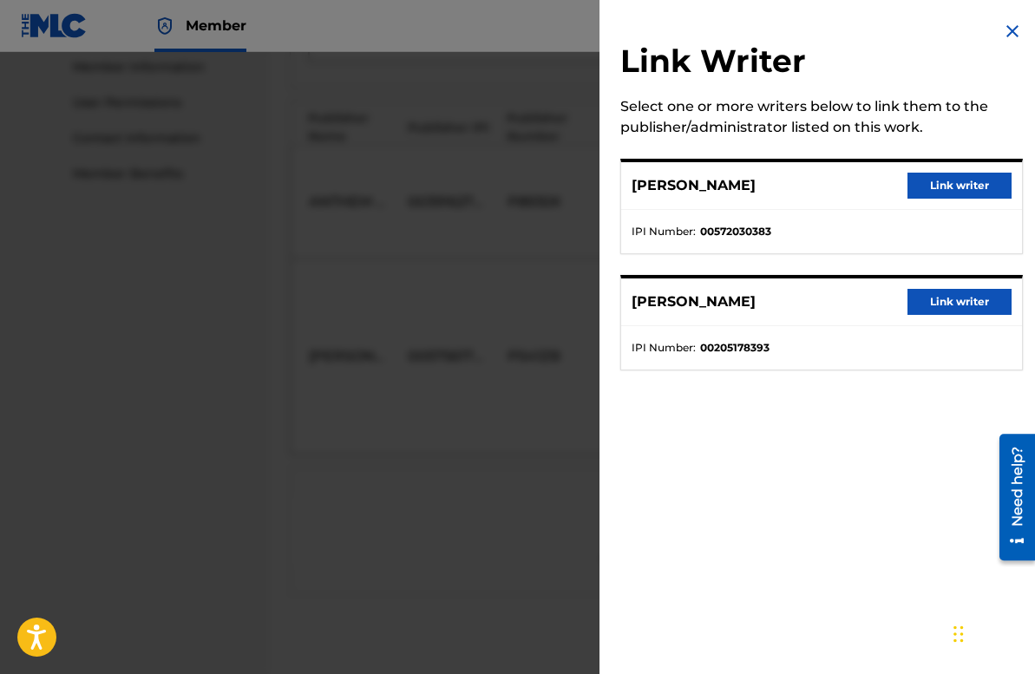
click at [523, 464] on div at bounding box center [517, 389] width 1035 height 674
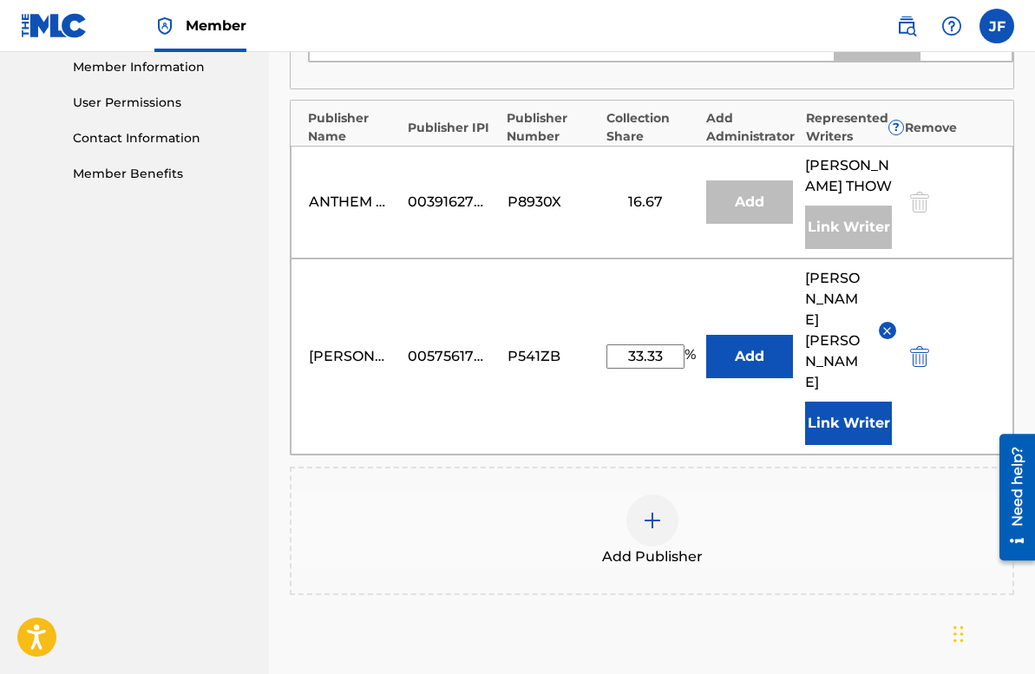
click at [886, 325] on img at bounding box center [887, 331] width 13 height 13
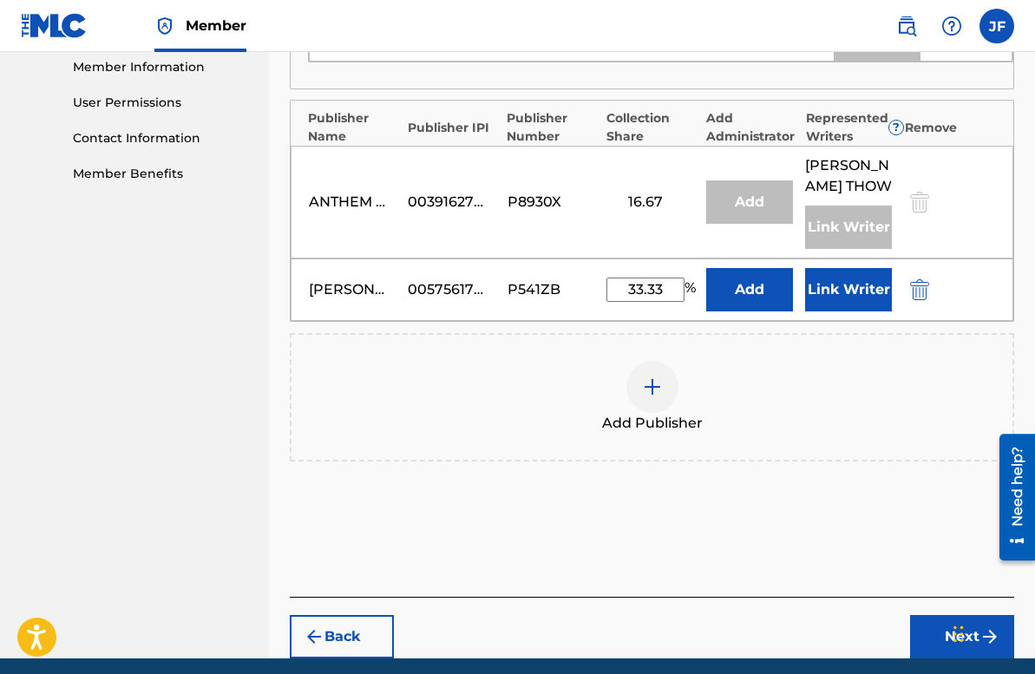
click at [863, 311] on button "Link Writer" at bounding box center [848, 289] width 87 height 43
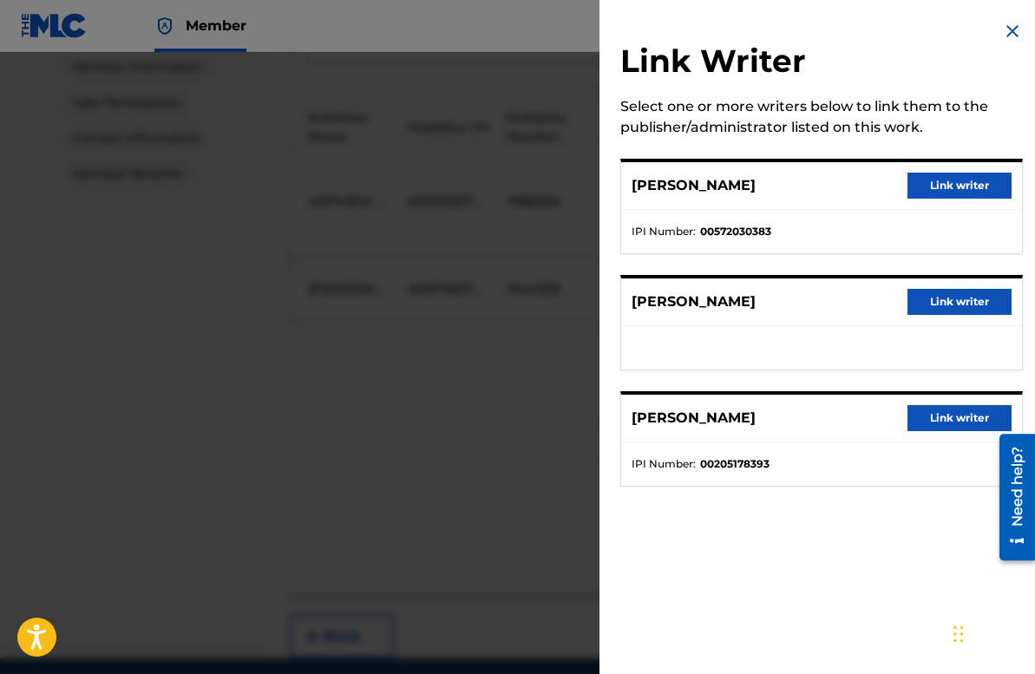
click at [943, 296] on button "Link writer" at bounding box center [960, 302] width 104 height 26
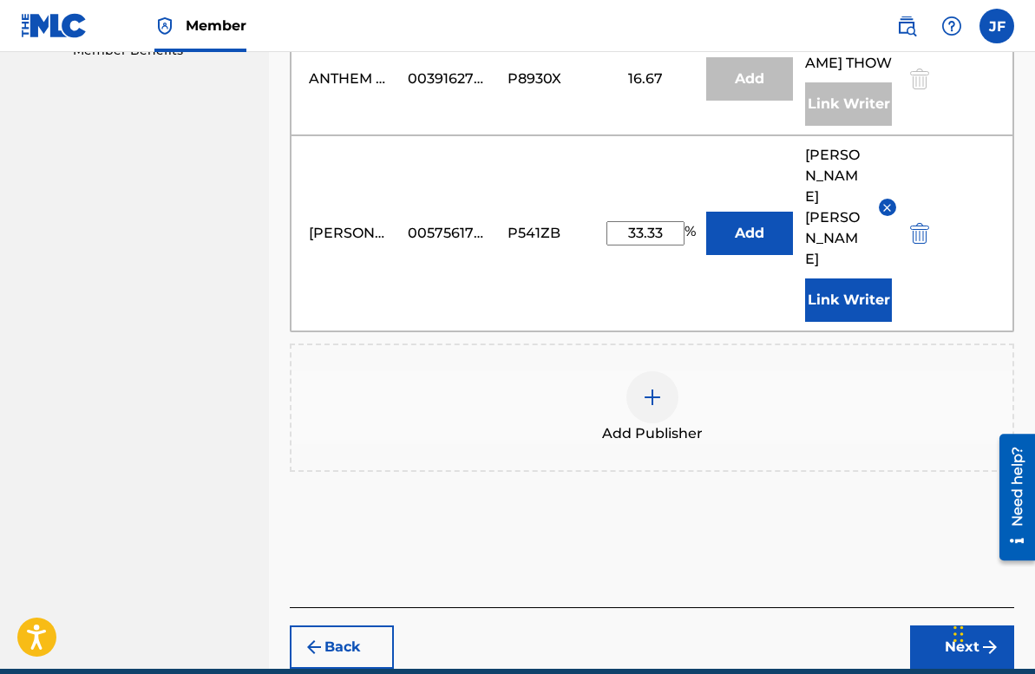
scroll to position [928, 0]
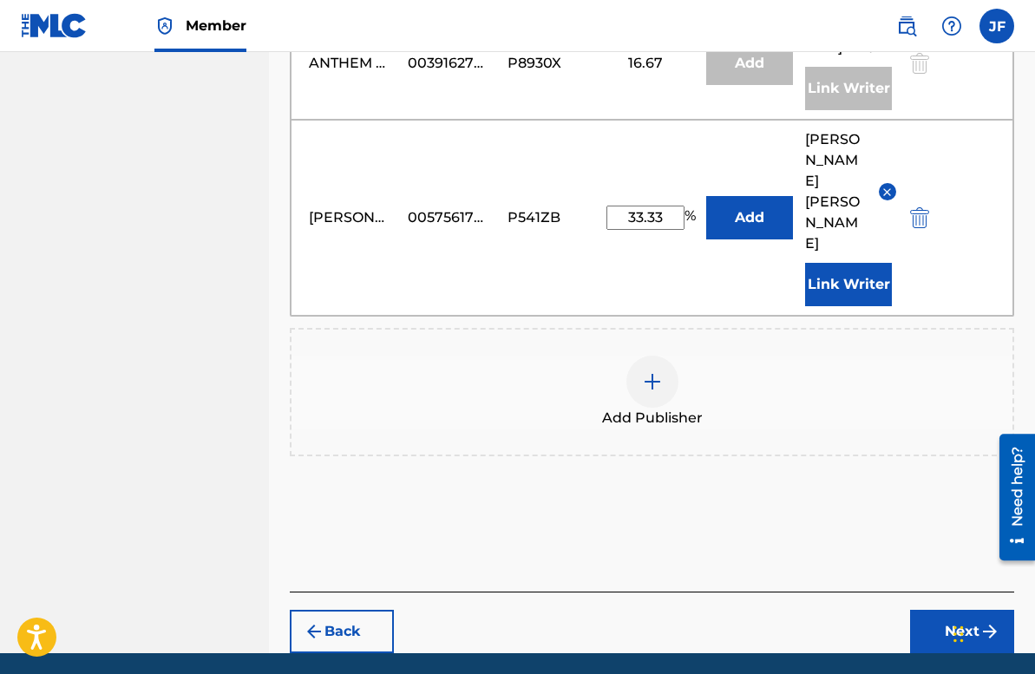
click at [959, 610] on button "Next" at bounding box center [962, 631] width 104 height 43
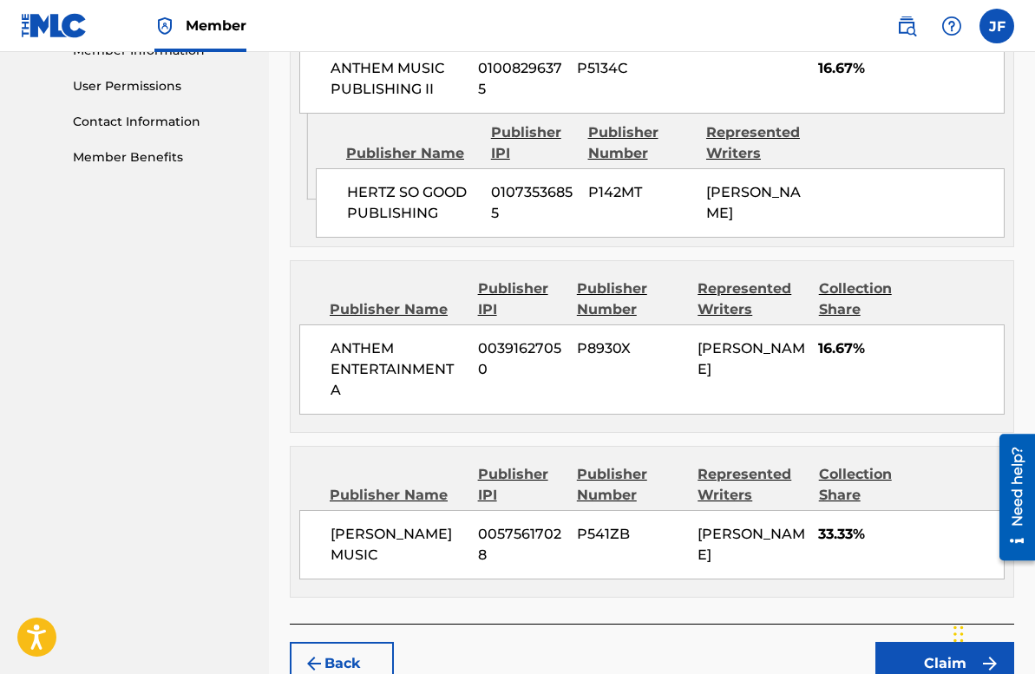
scroll to position [921, 0]
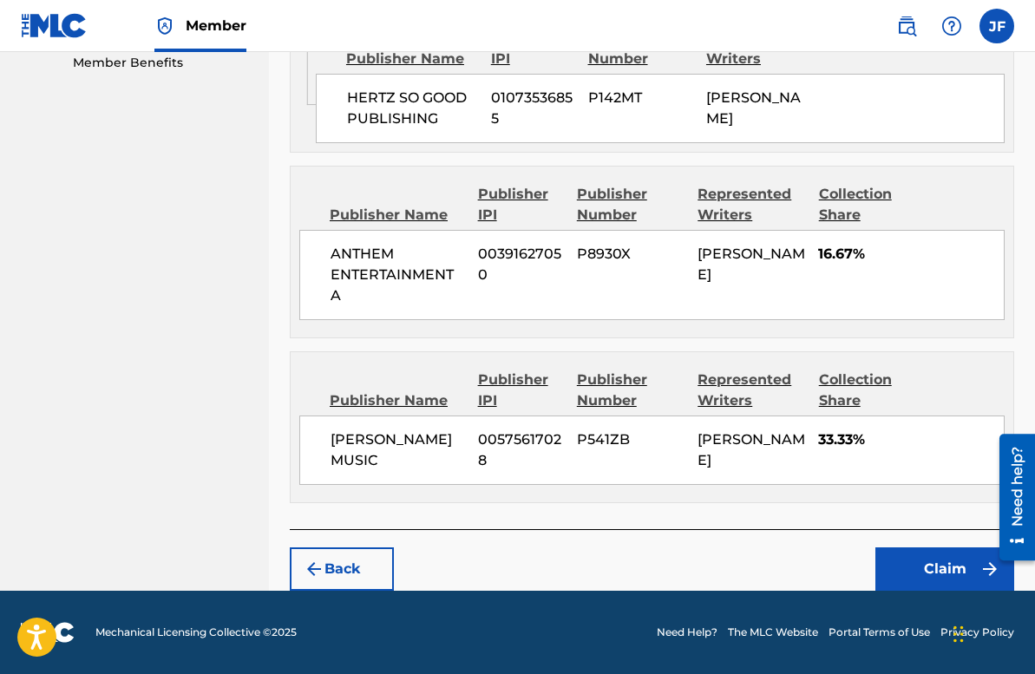
click at [959, 575] on button "Claim" at bounding box center [945, 569] width 139 height 43
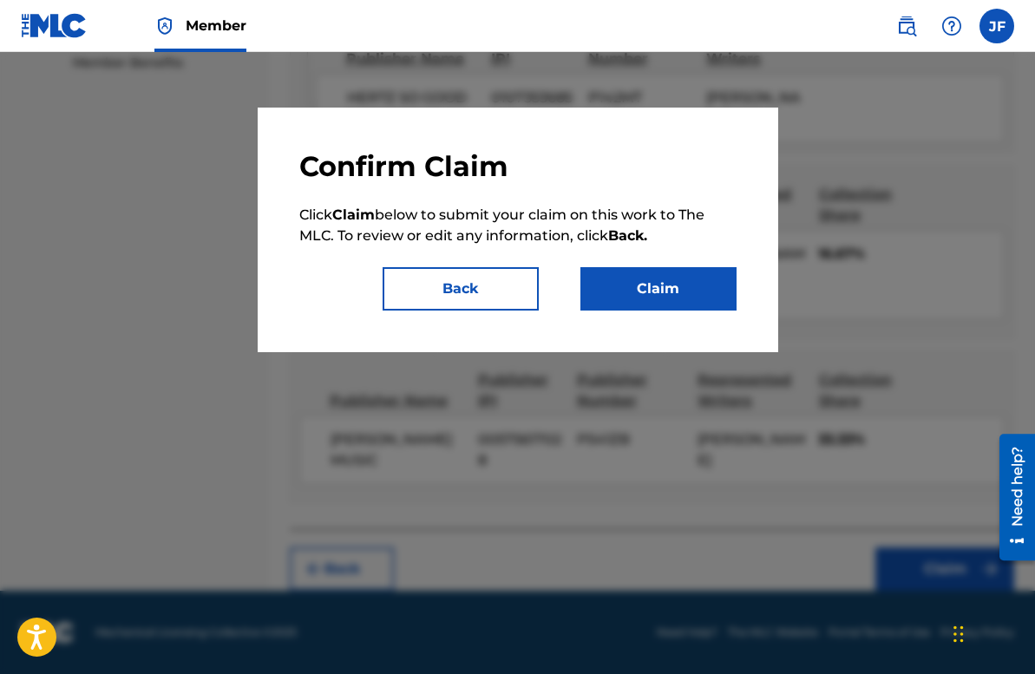
click at [620, 286] on button "Claim" at bounding box center [659, 288] width 156 height 43
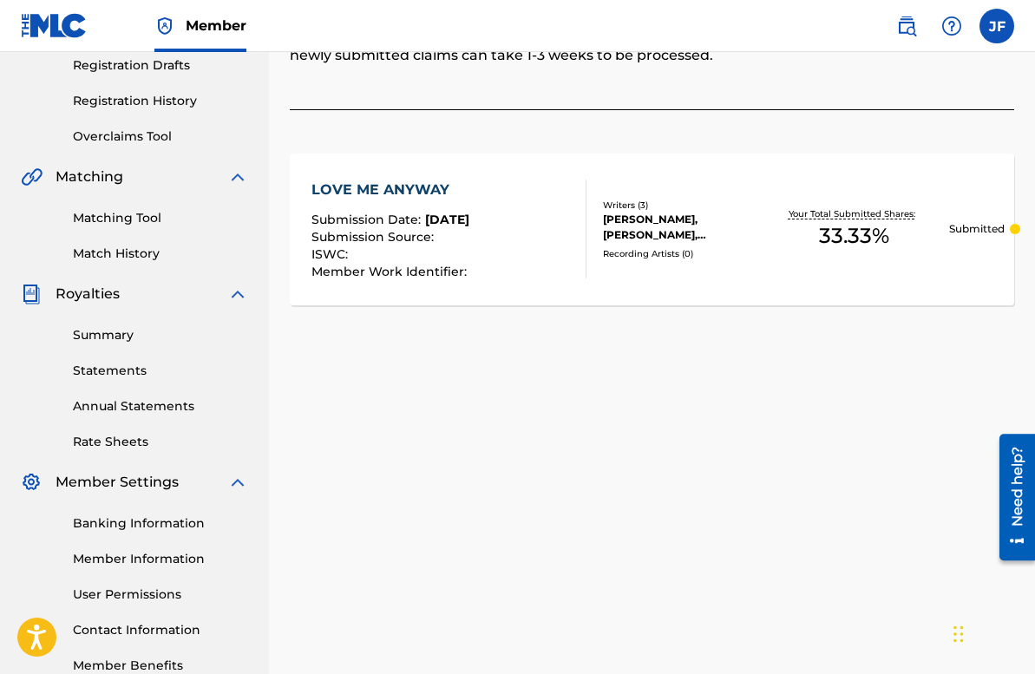
scroll to position [344, 0]
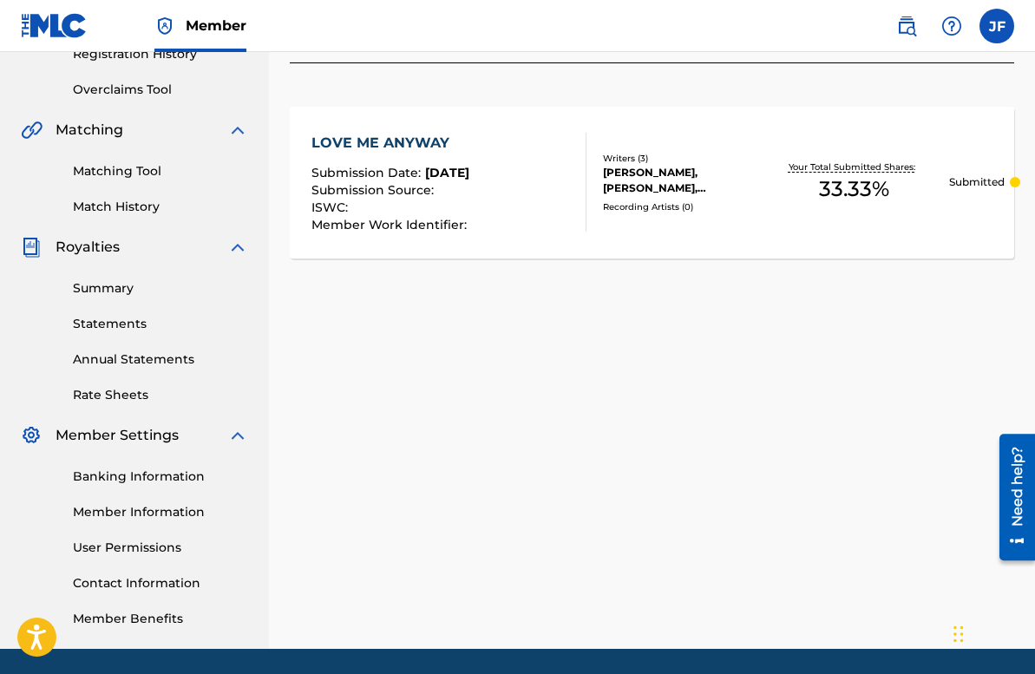
click at [154, 516] on link "Member Information" at bounding box center [160, 512] width 175 height 18
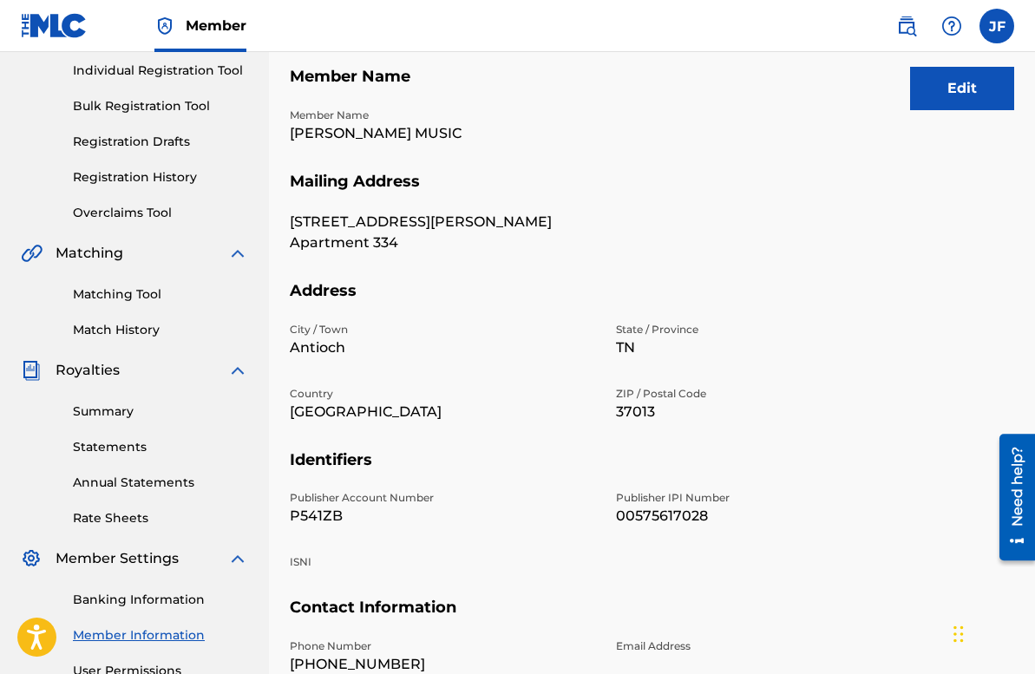
scroll to position [213, 0]
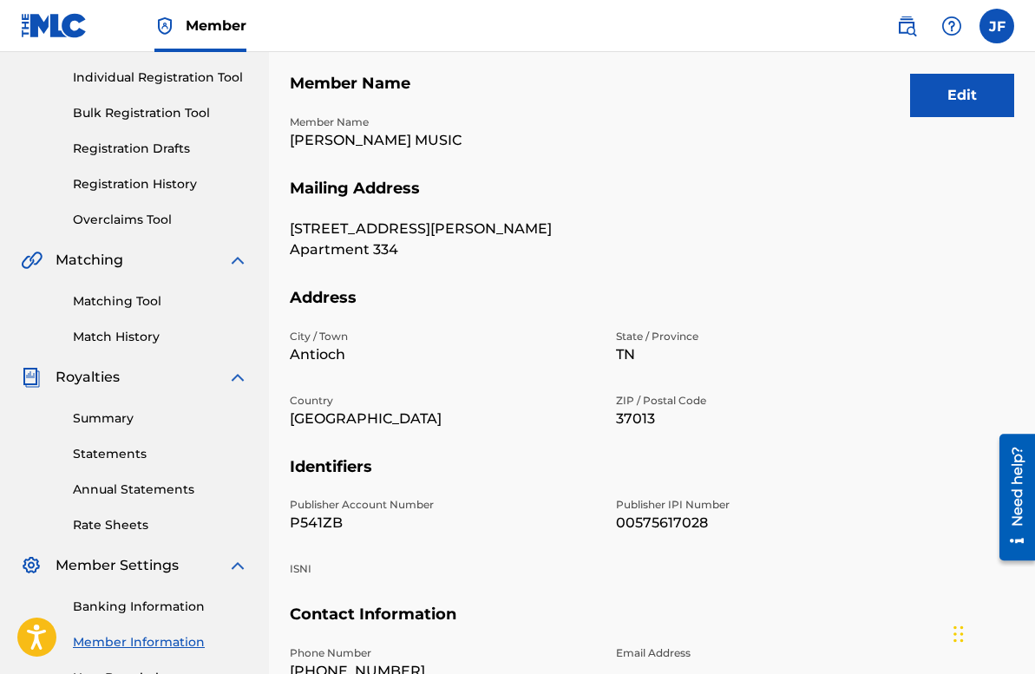
click at [960, 97] on button "Edit" at bounding box center [962, 95] width 104 height 43
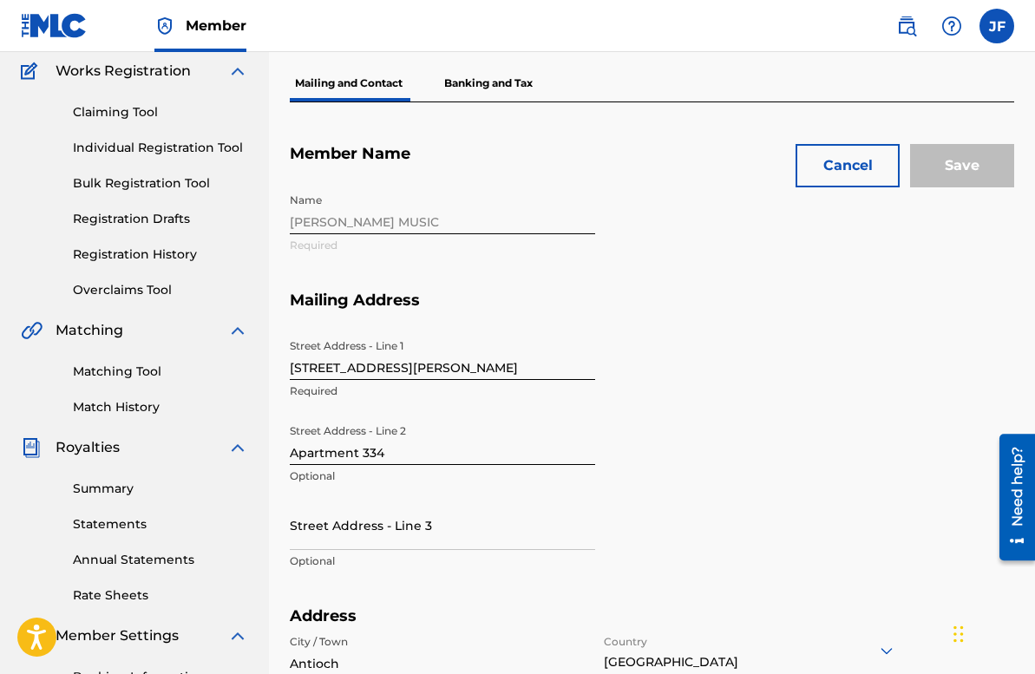
scroll to position [151, 0]
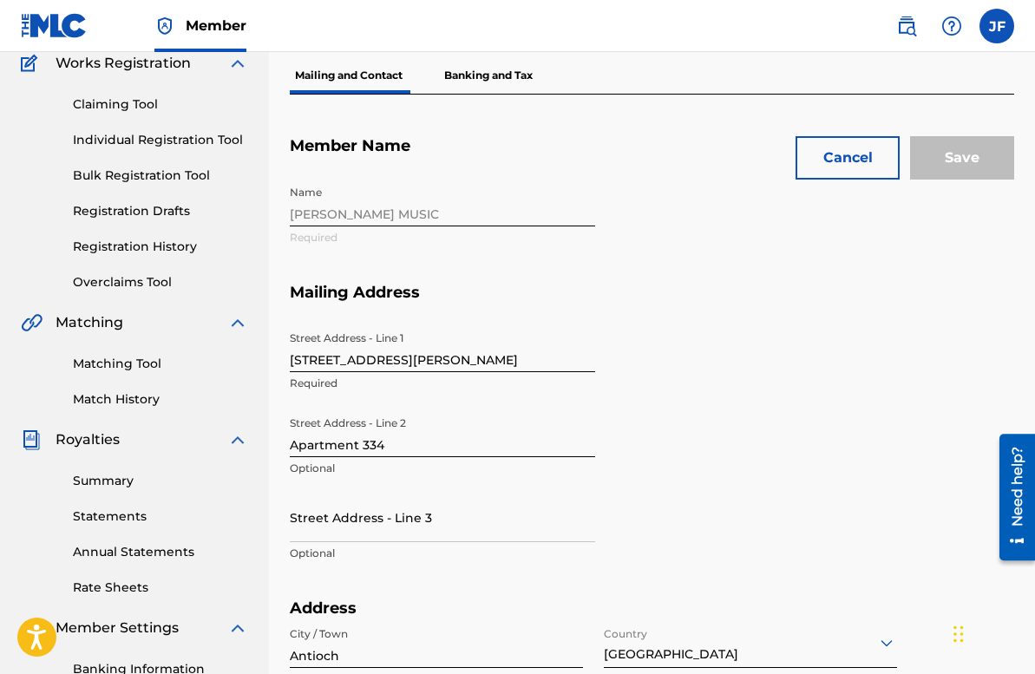
click at [850, 150] on button "Cancel" at bounding box center [848, 157] width 104 height 43
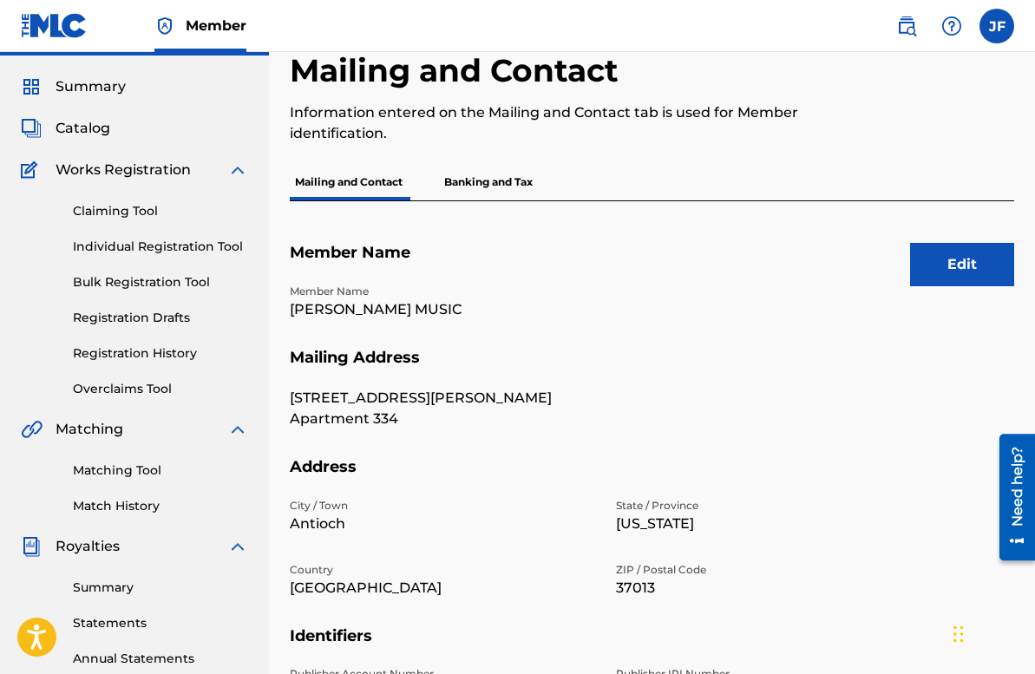
scroll to position [0, 0]
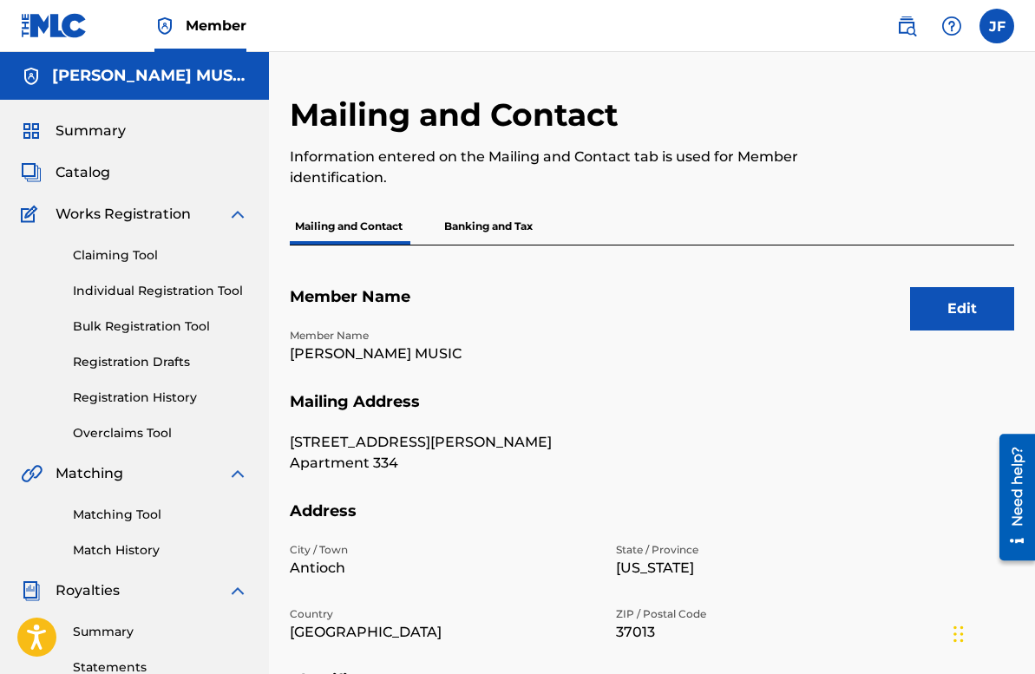
click at [912, 31] on img at bounding box center [907, 26] width 21 height 21
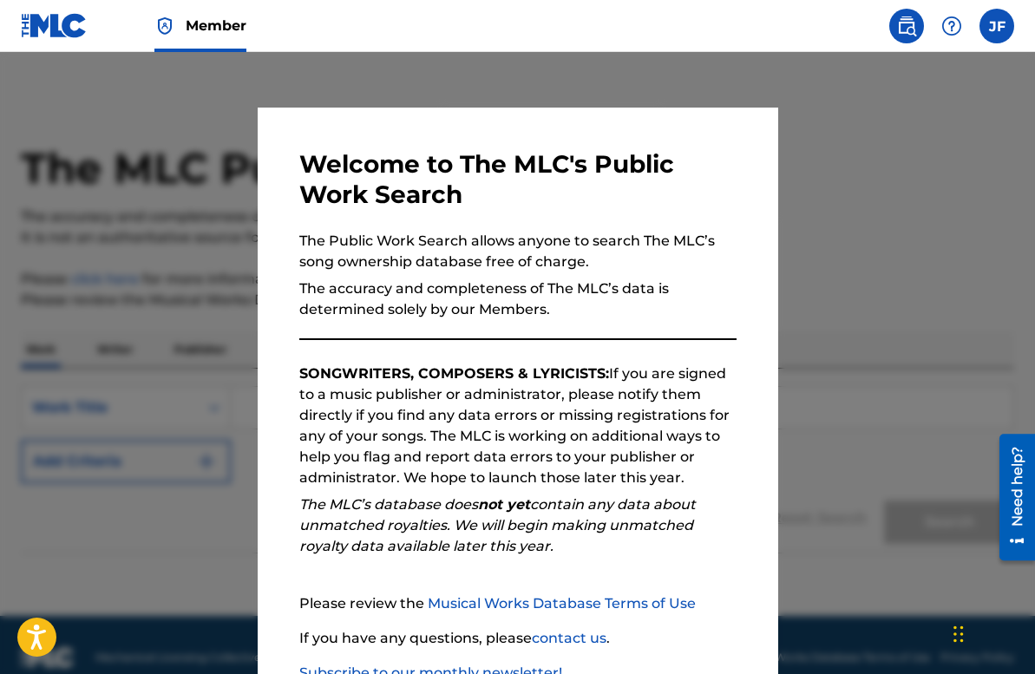
scroll to position [120, 0]
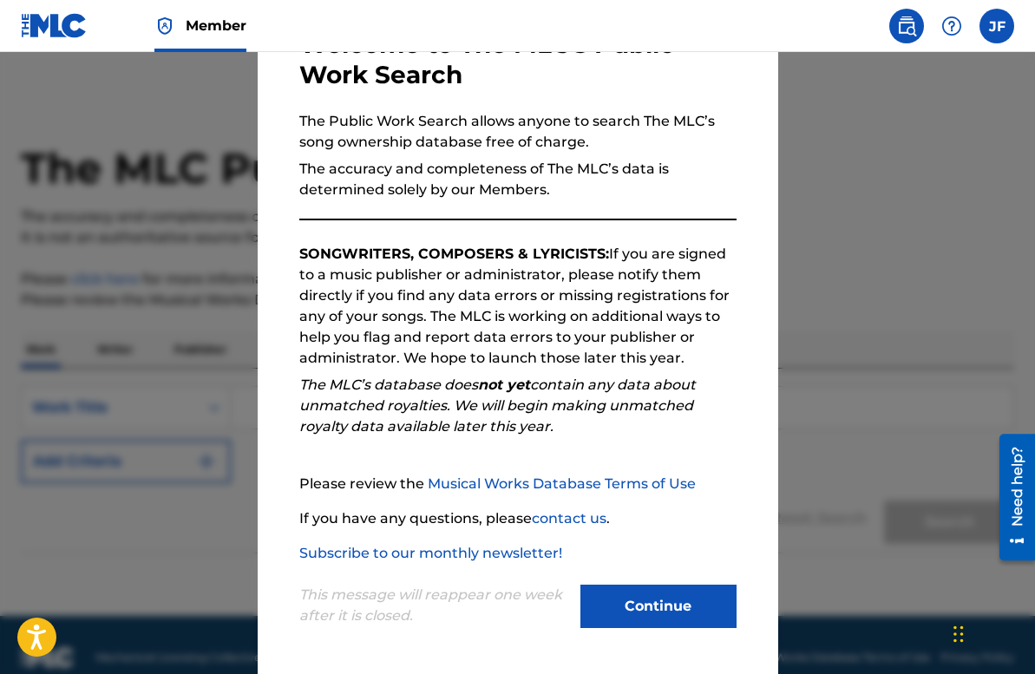
click at [690, 616] on button "Continue" at bounding box center [659, 606] width 156 height 43
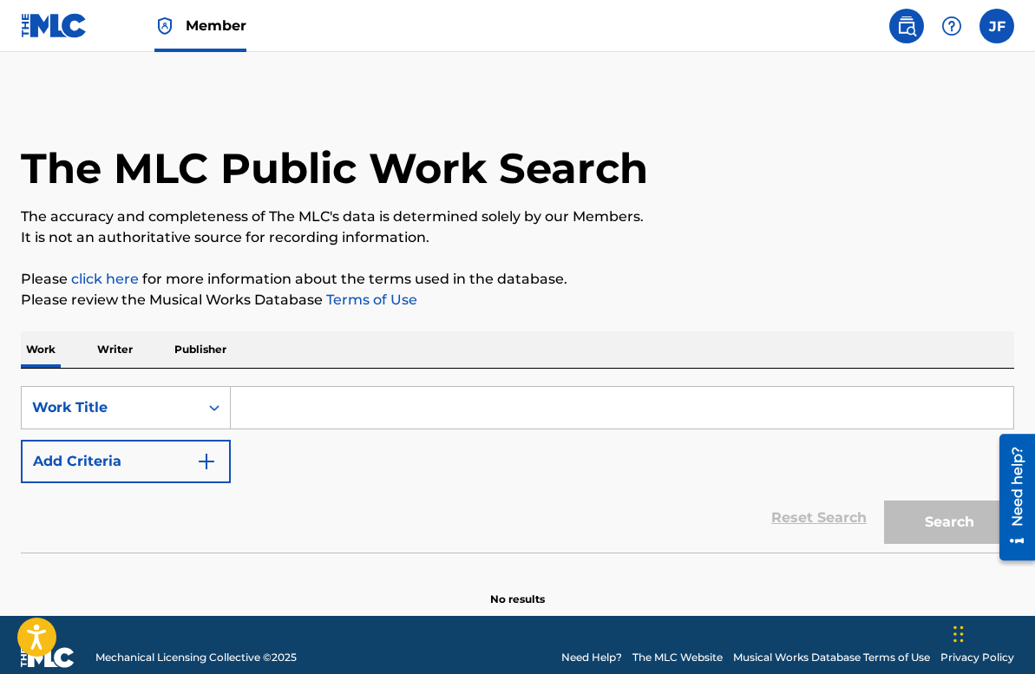
click at [110, 350] on p "Writer" at bounding box center [115, 350] width 46 height 36
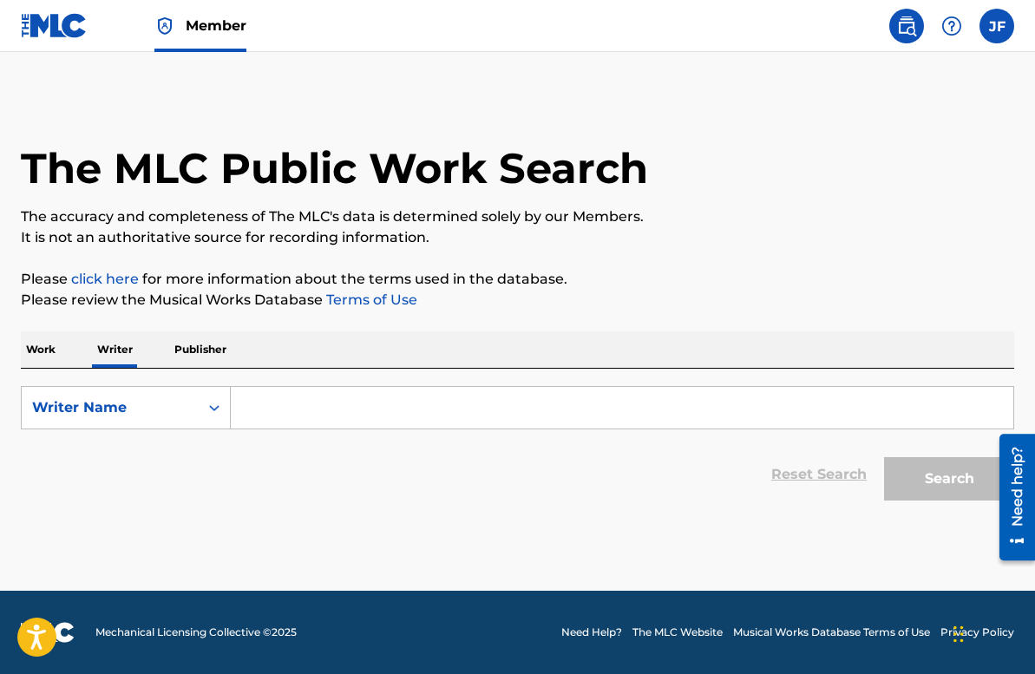
click at [309, 412] on input "Search Form" at bounding box center [622, 408] width 783 height 42
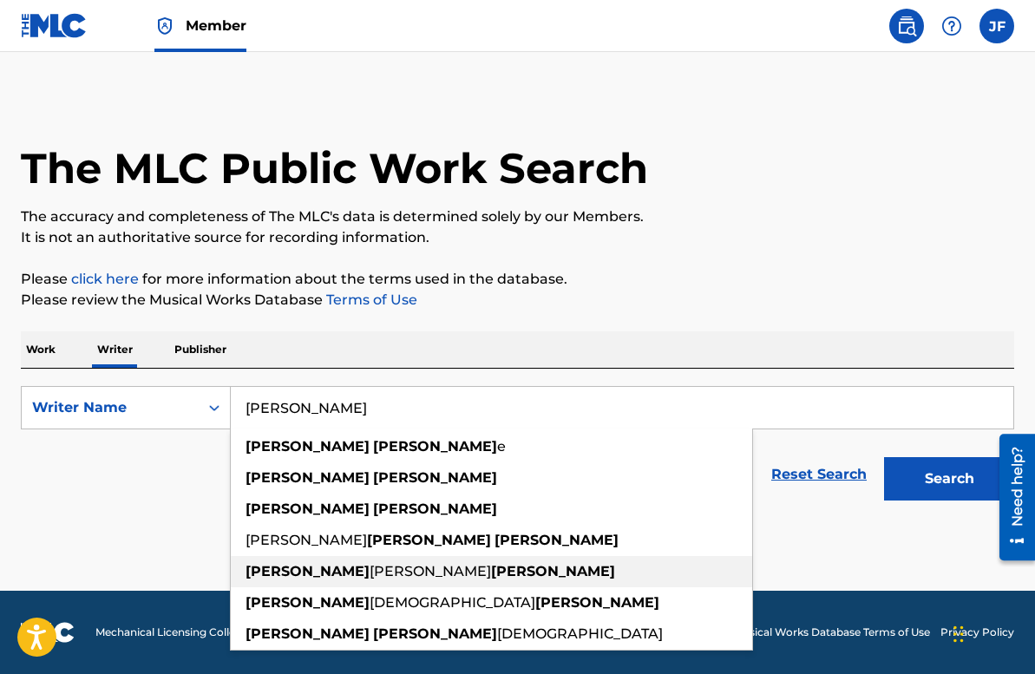
click at [370, 571] on span "[PERSON_NAME]" at bounding box center [431, 571] width 122 height 16
type input "[PERSON_NAME]"
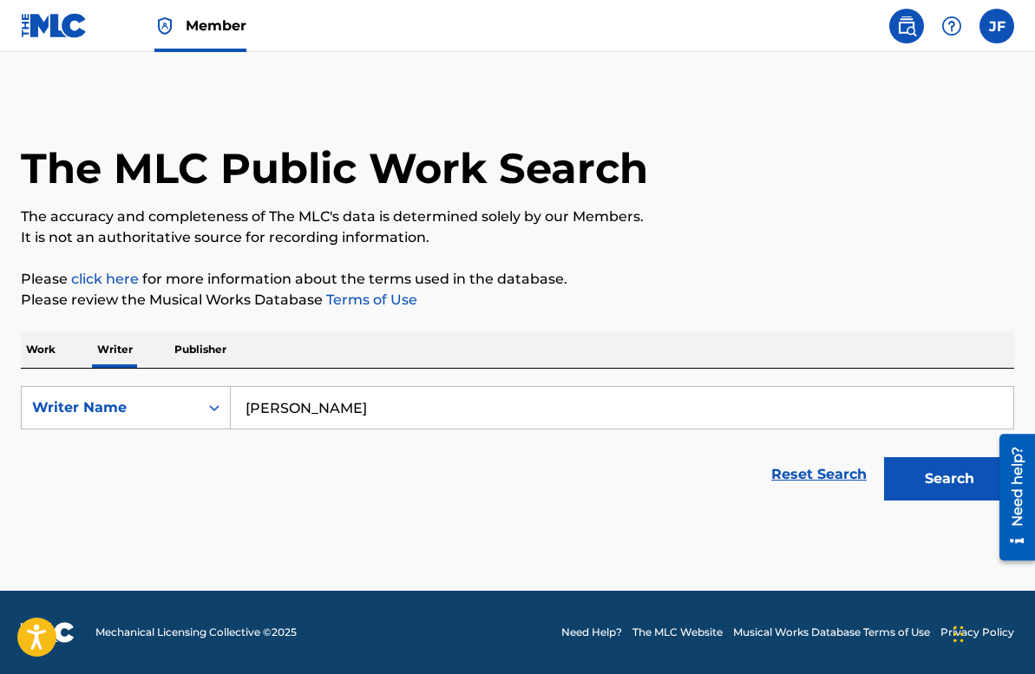
click at [913, 482] on button "Search" at bounding box center [949, 478] width 130 height 43
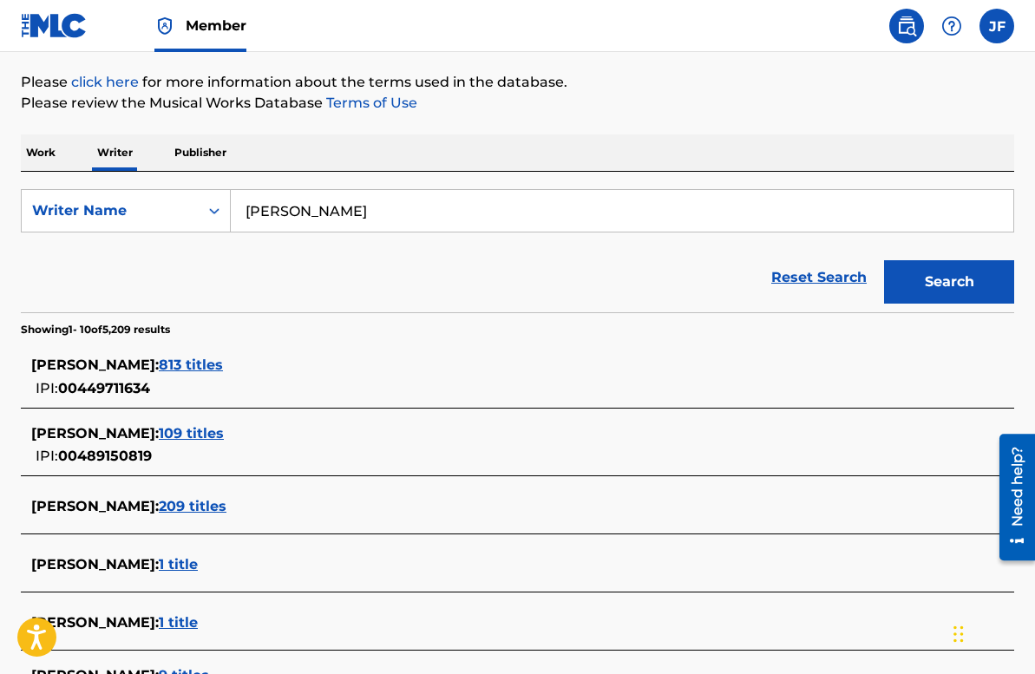
scroll to position [208, 0]
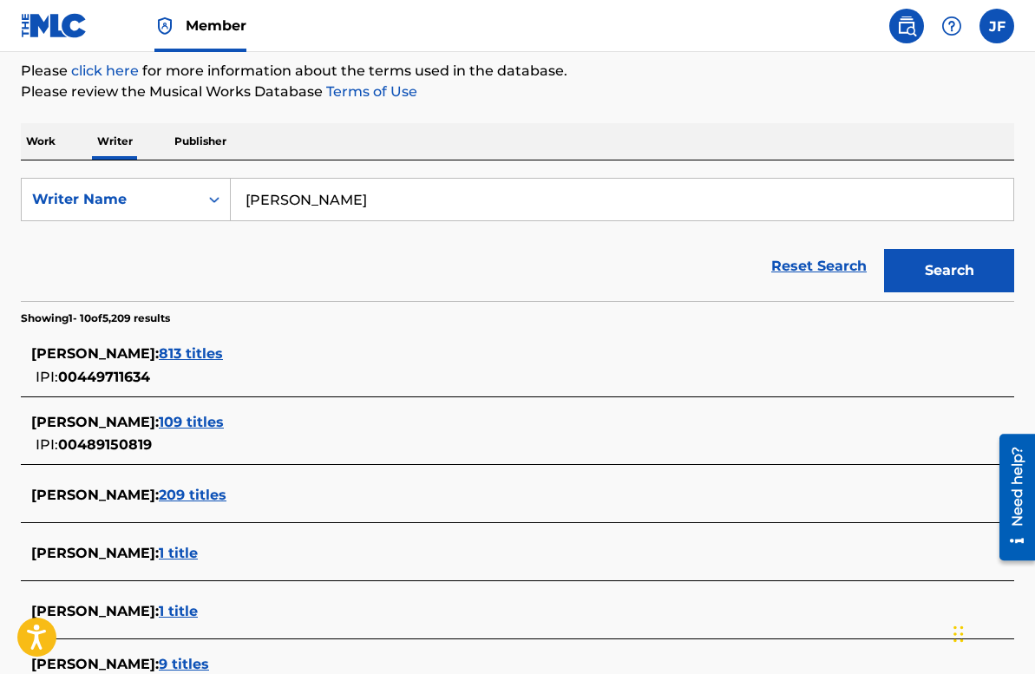
click at [223, 348] on span "813 titles" at bounding box center [191, 353] width 64 height 16
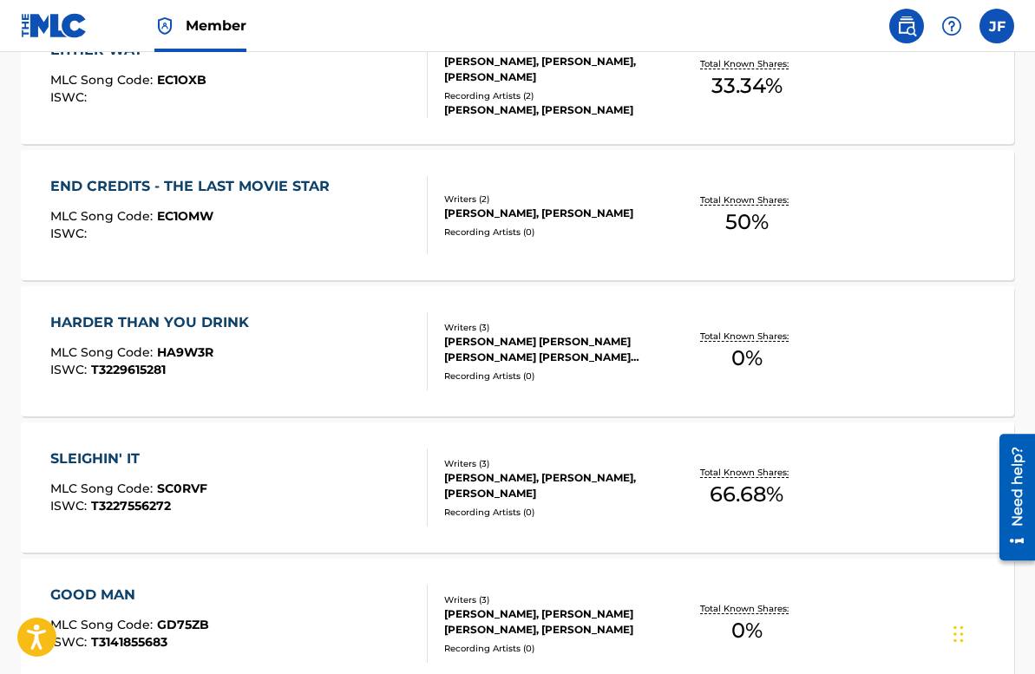
scroll to position [1002, 0]
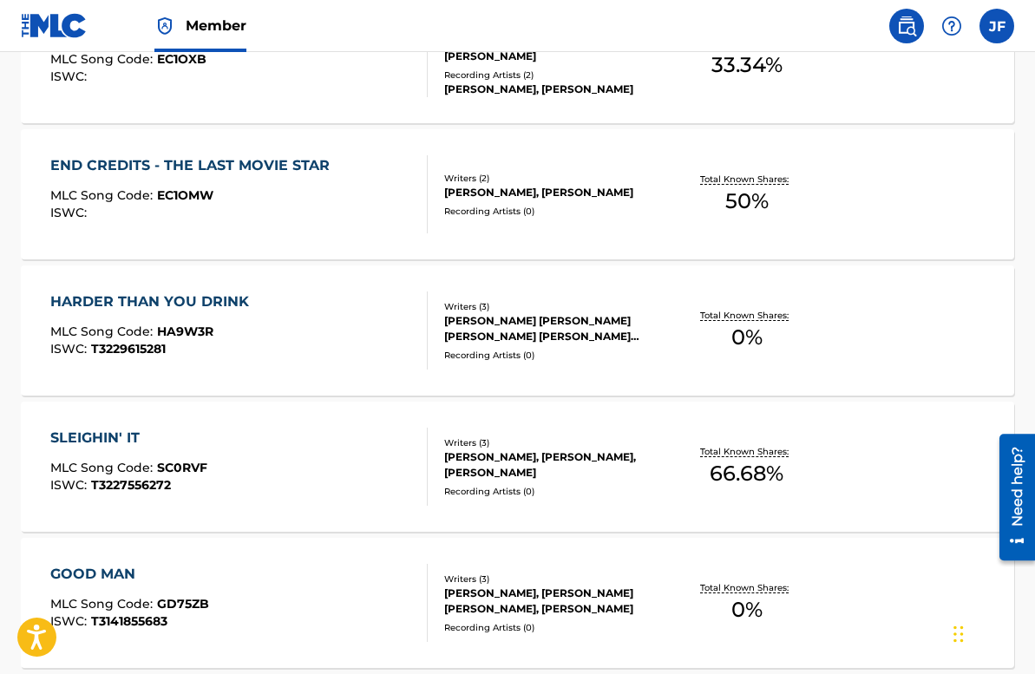
click at [233, 300] on div "HARDER THAN YOU DRINK" at bounding box center [153, 302] width 207 height 21
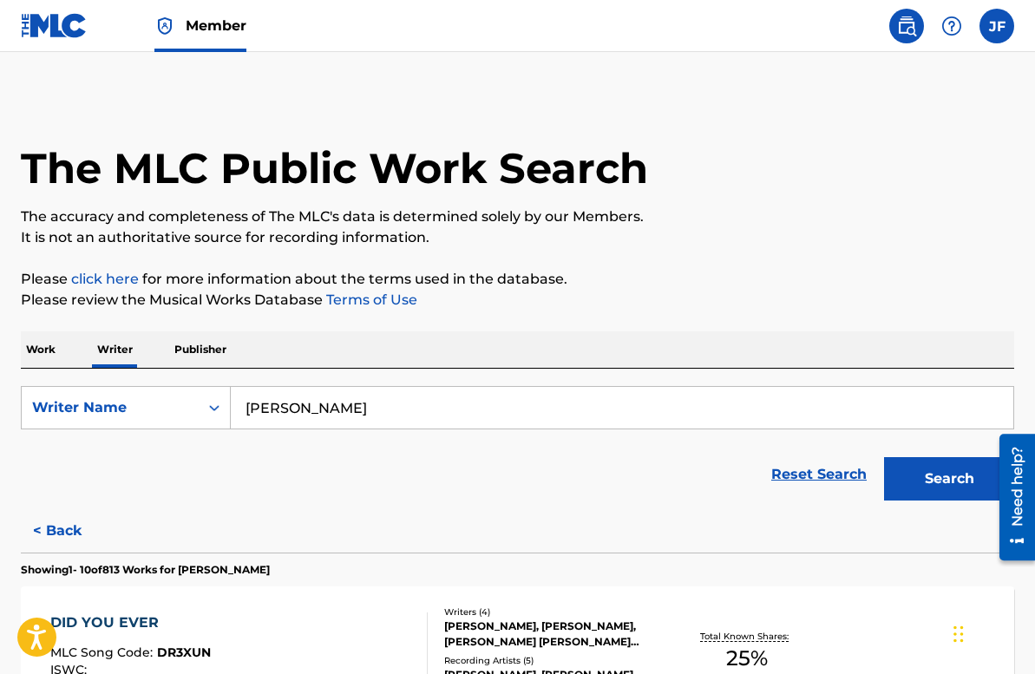
click at [218, 23] on span "Member" at bounding box center [216, 26] width 61 height 20
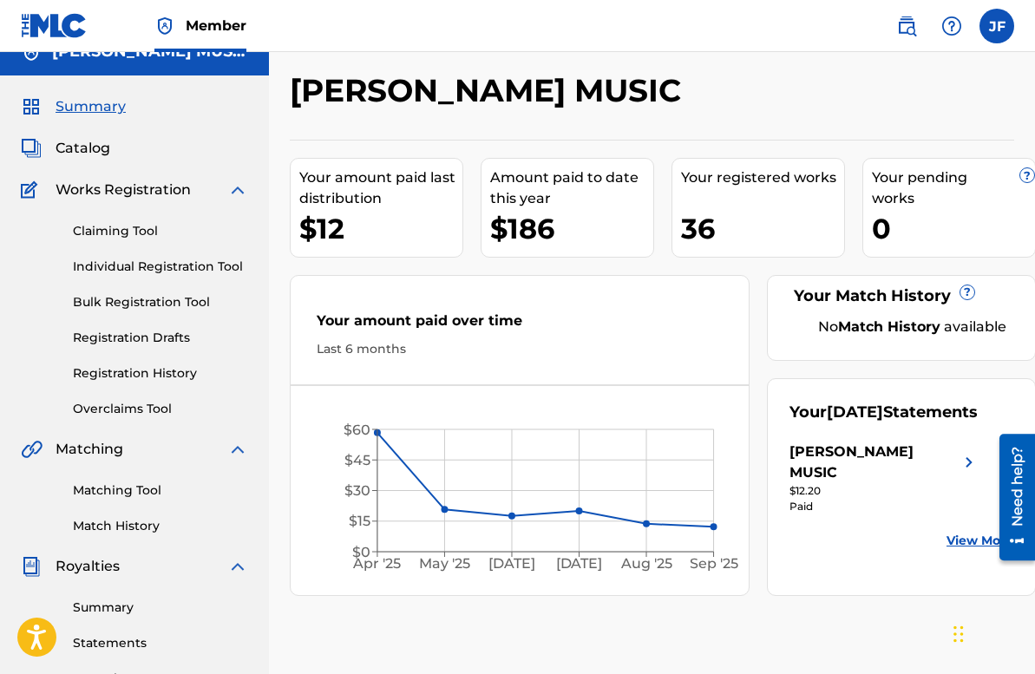
scroll to position [19, 0]
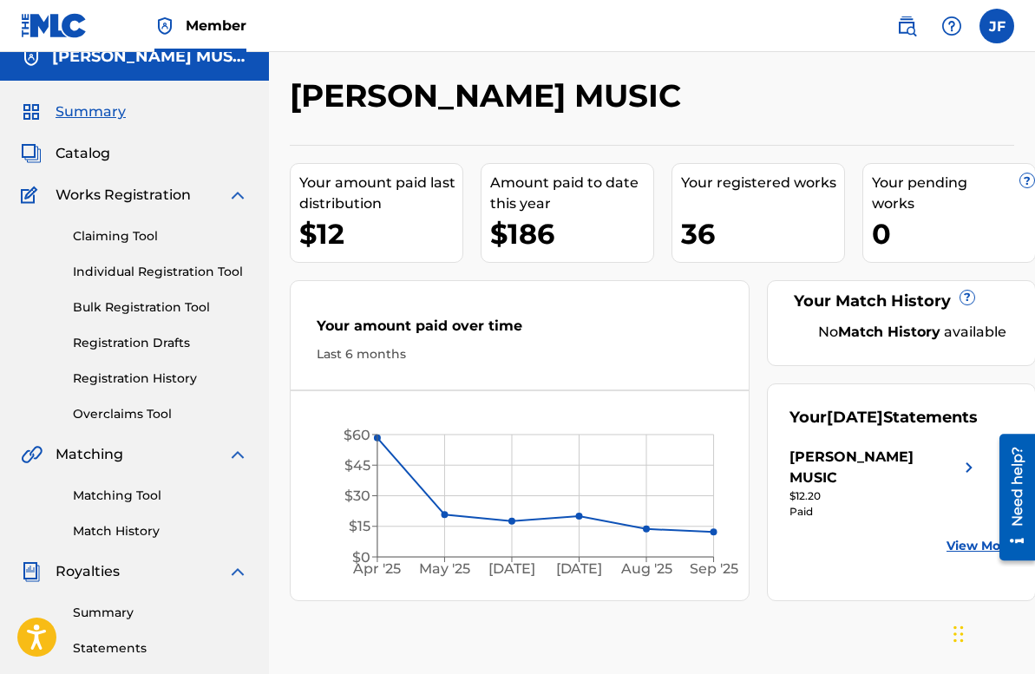
click at [118, 235] on link "Claiming Tool" at bounding box center [160, 236] width 175 height 18
